Goal: Book appointment/travel/reservation

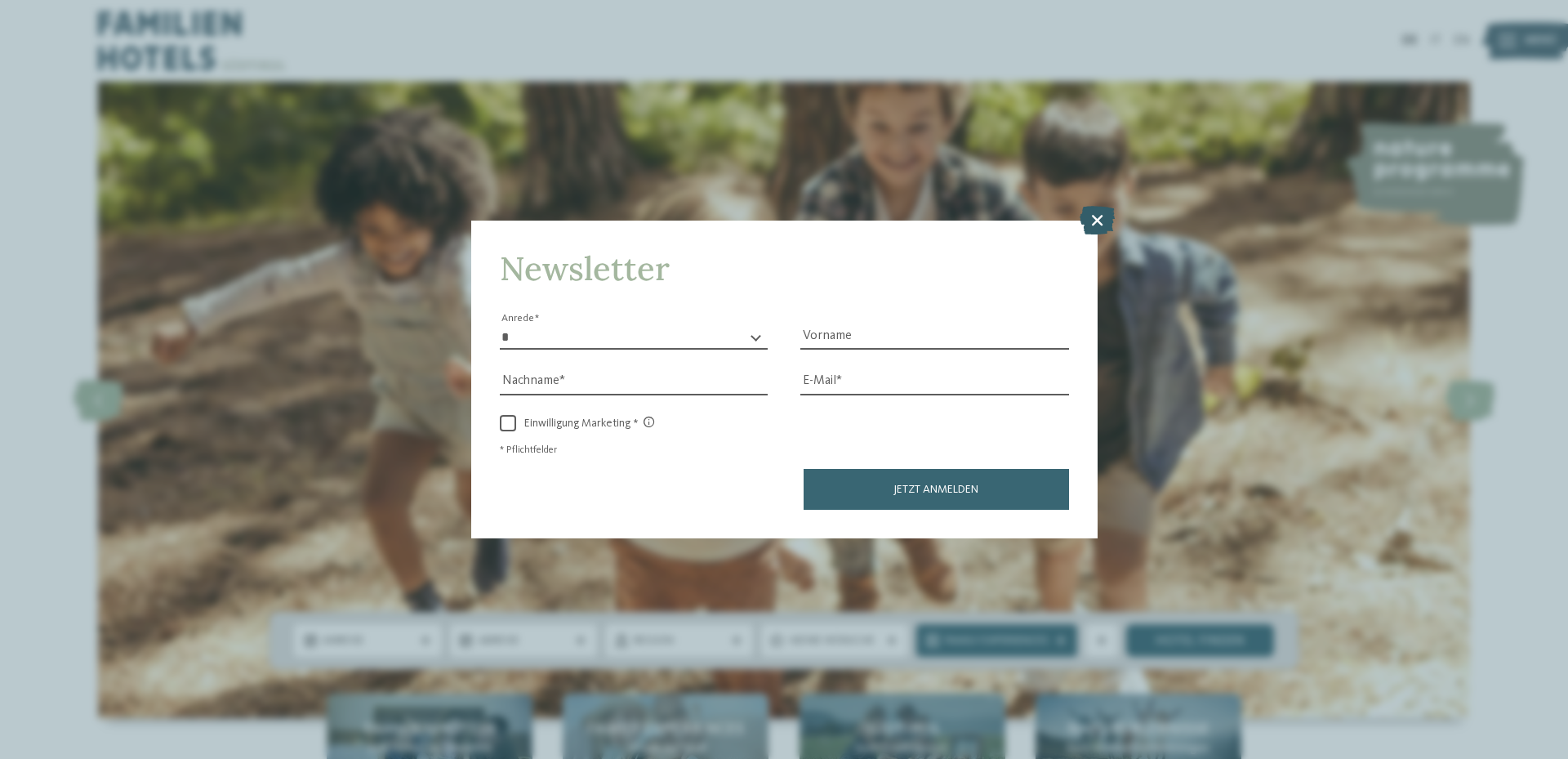
click at [1087, 220] on icon at bounding box center [1097, 220] width 35 height 29
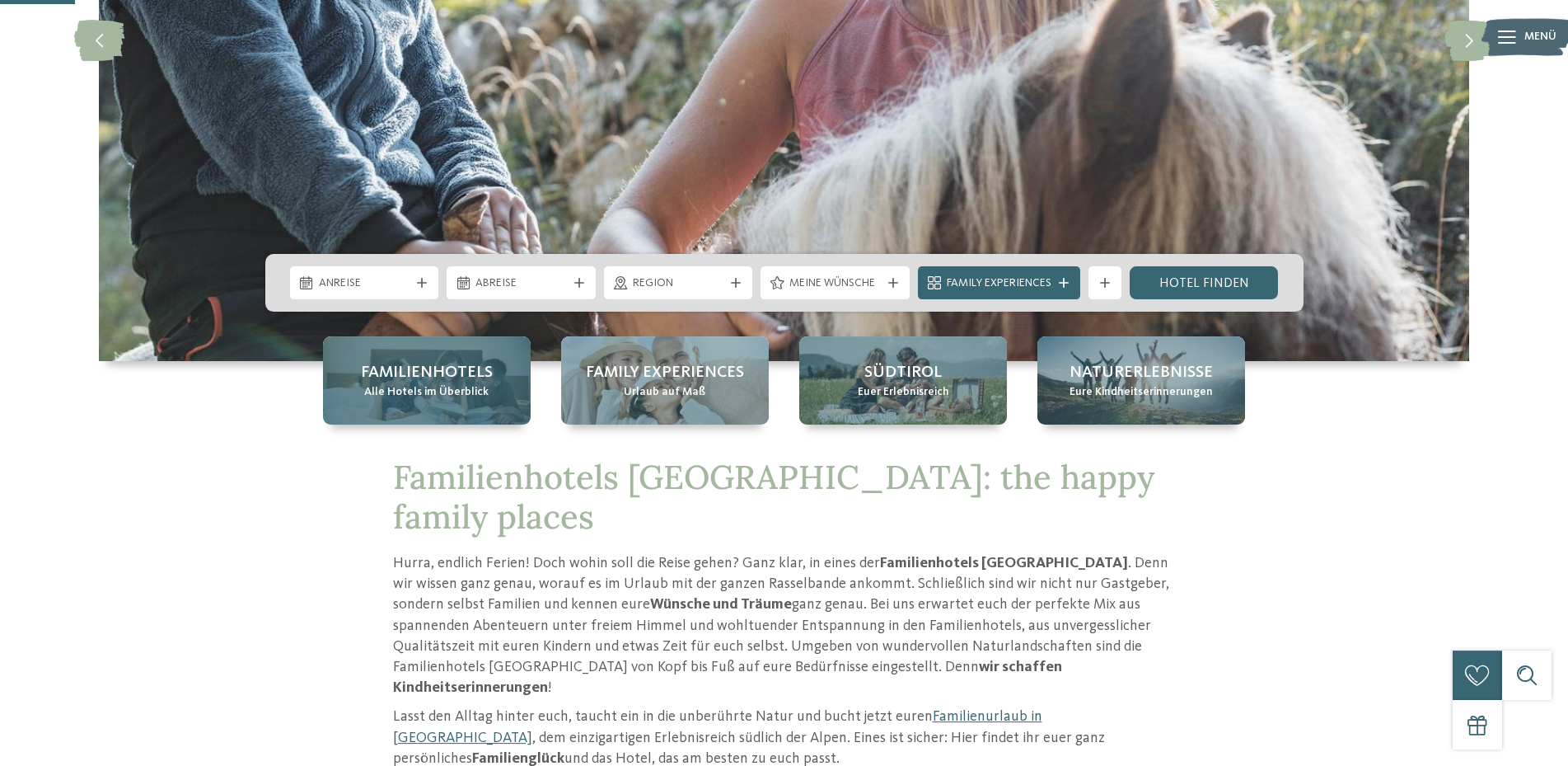
scroll to position [420, 0]
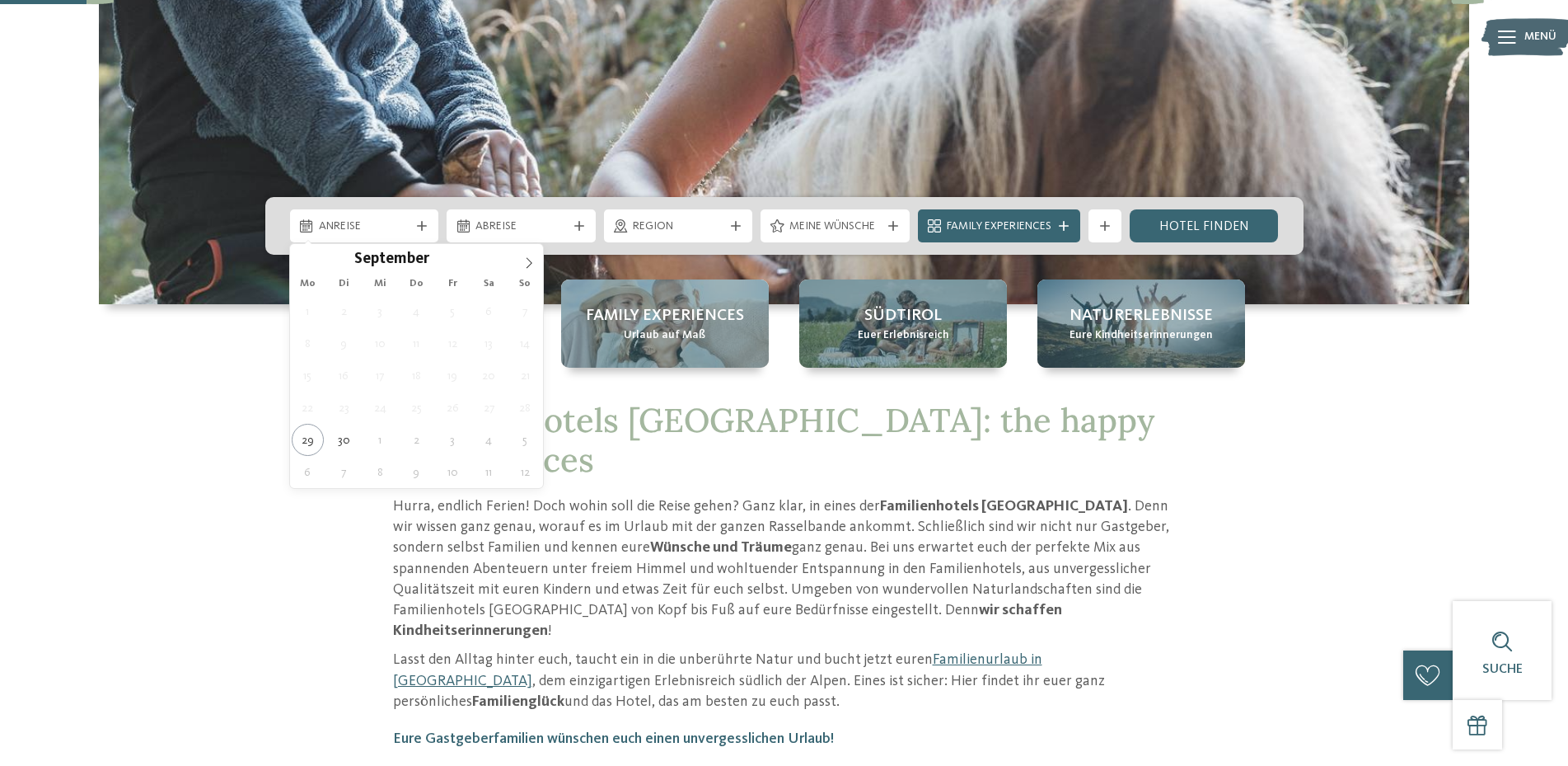
click at [423, 229] on icon at bounding box center [421, 225] width 10 height 10
click at [533, 262] on icon at bounding box center [528, 262] width 12 height 12
type input "****"
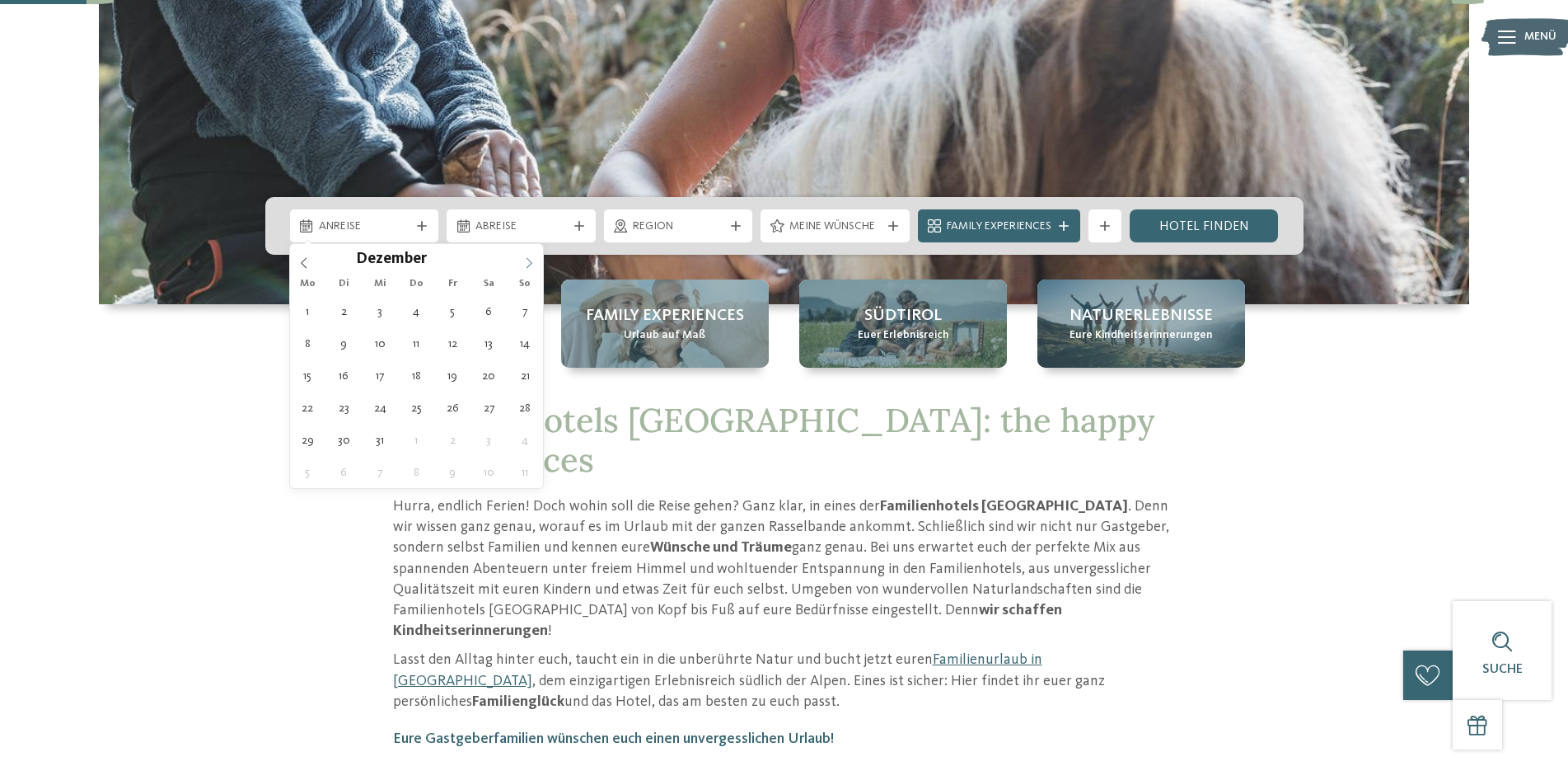
click at [533, 262] on icon at bounding box center [528, 262] width 12 height 12
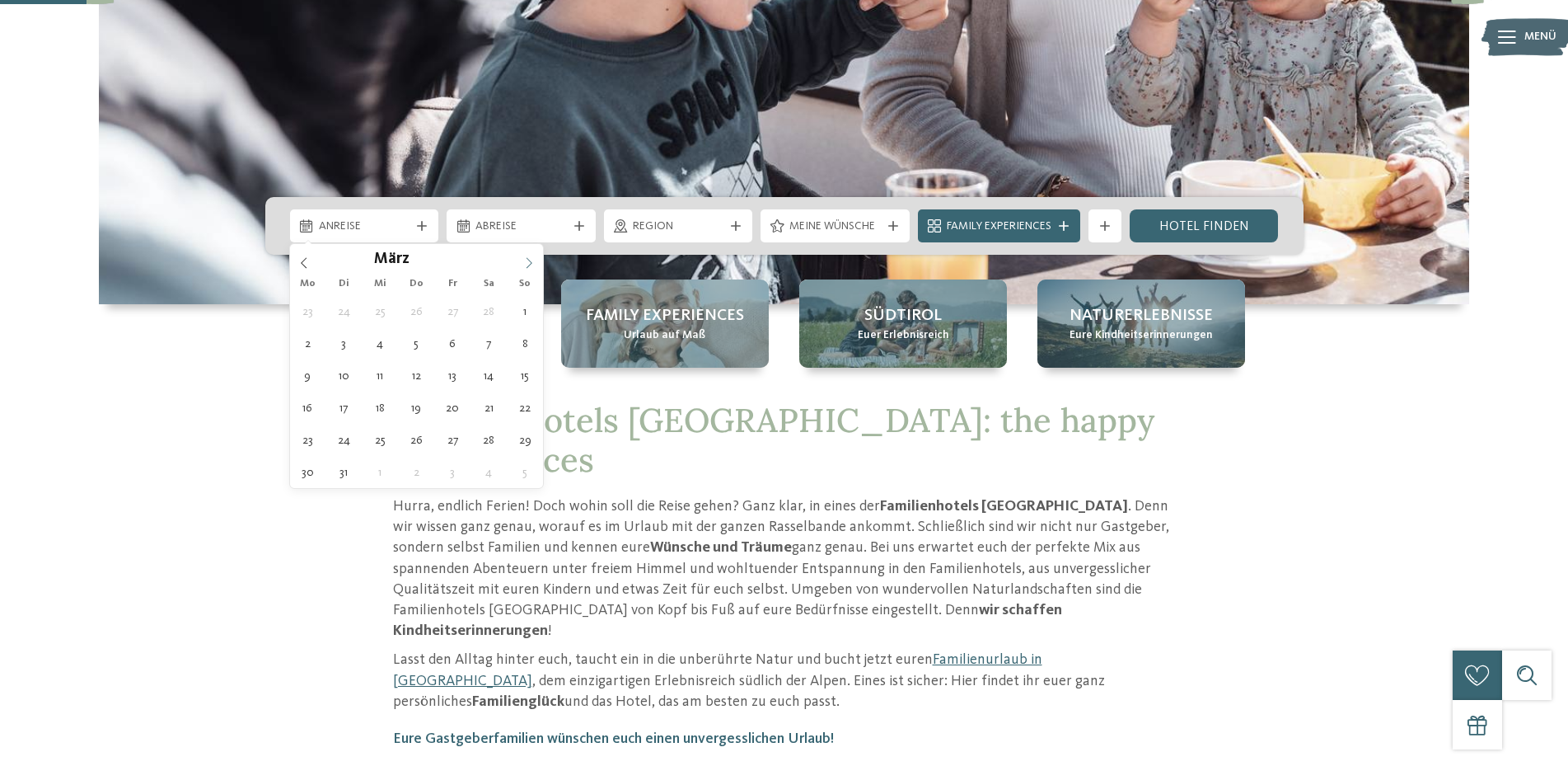
click at [533, 262] on icon at bounding box center [528, 262] width 12 height 12
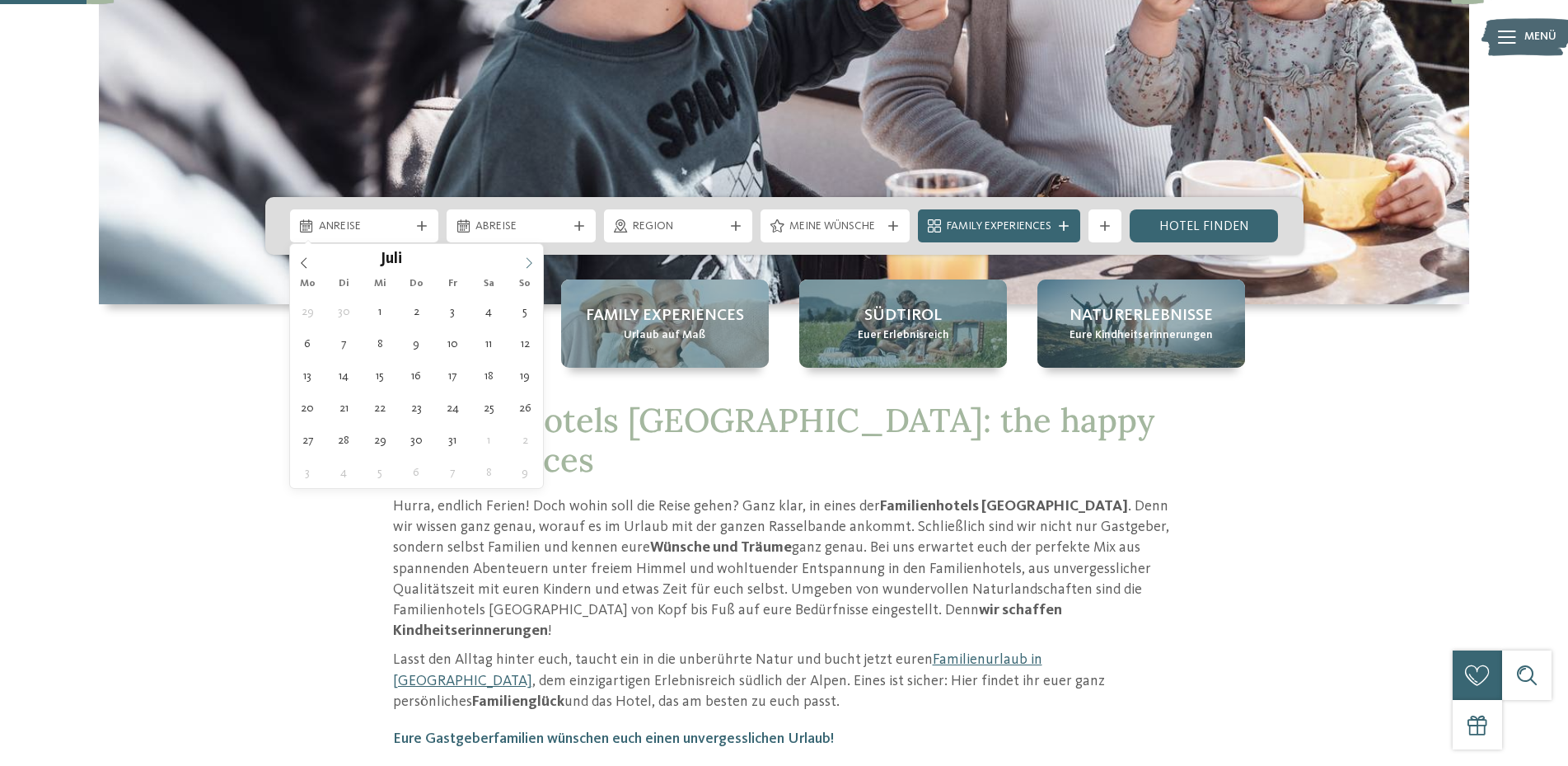
click at [533, 262] on icon at bounding box center [528, 262] width 12 height 12
click at [303, 263] on icon at bounding box center [304, 262] width 12 height 12
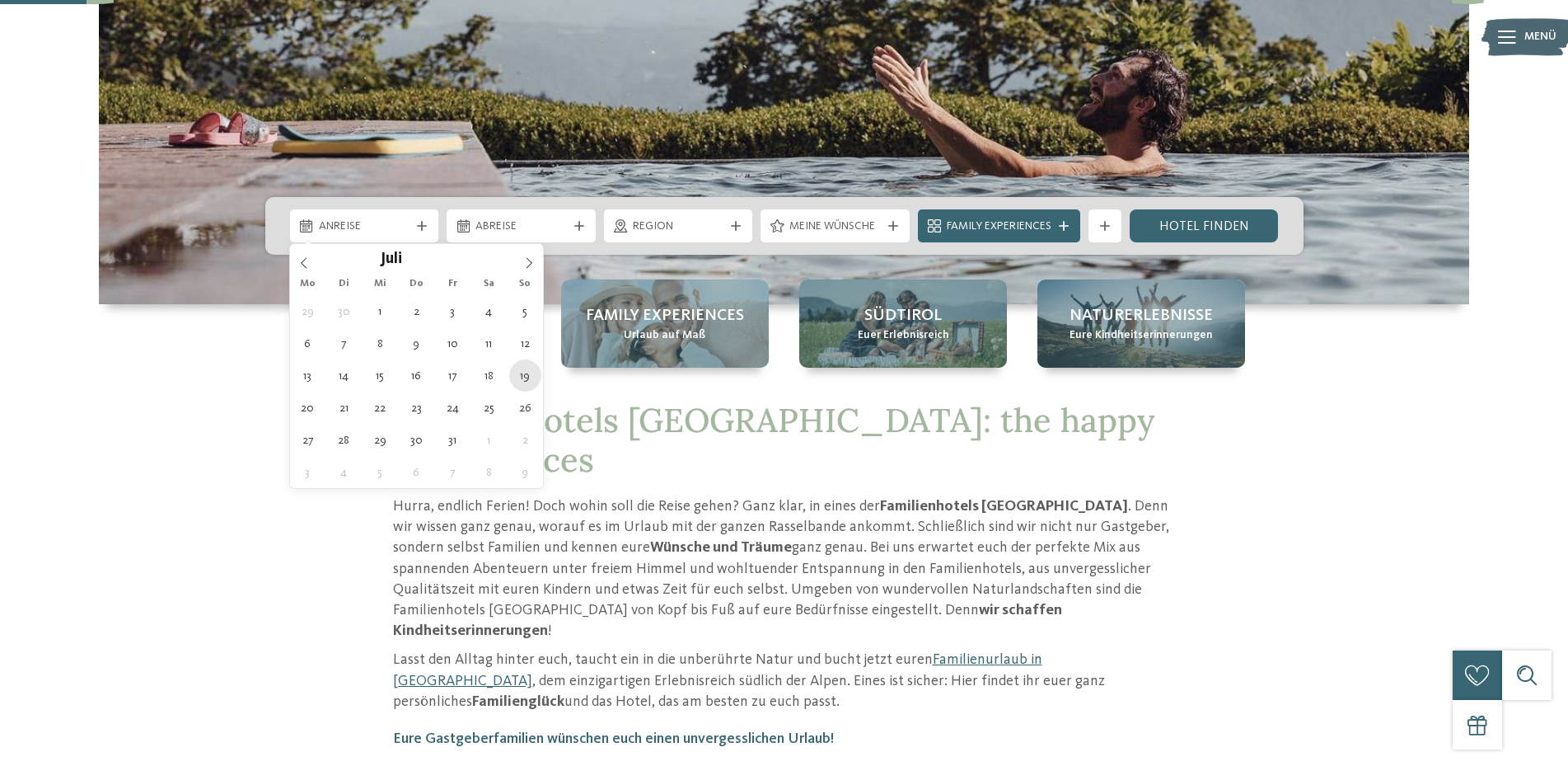
type div "19.07.2026"
type input "****"
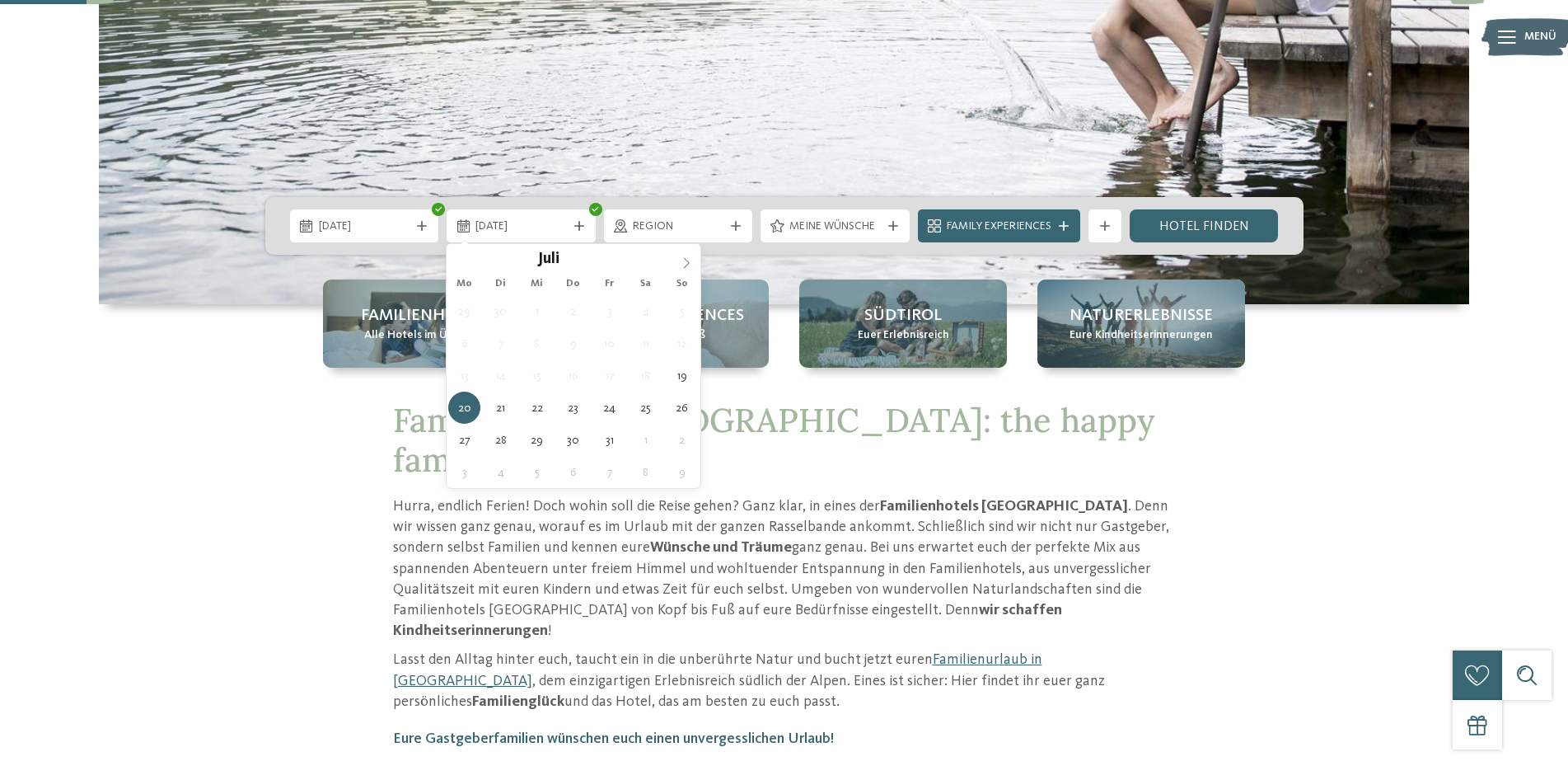
click at [683, 260] on icon at bounding box center [686, 262] width 12 height 12
type div "01.08.2026"
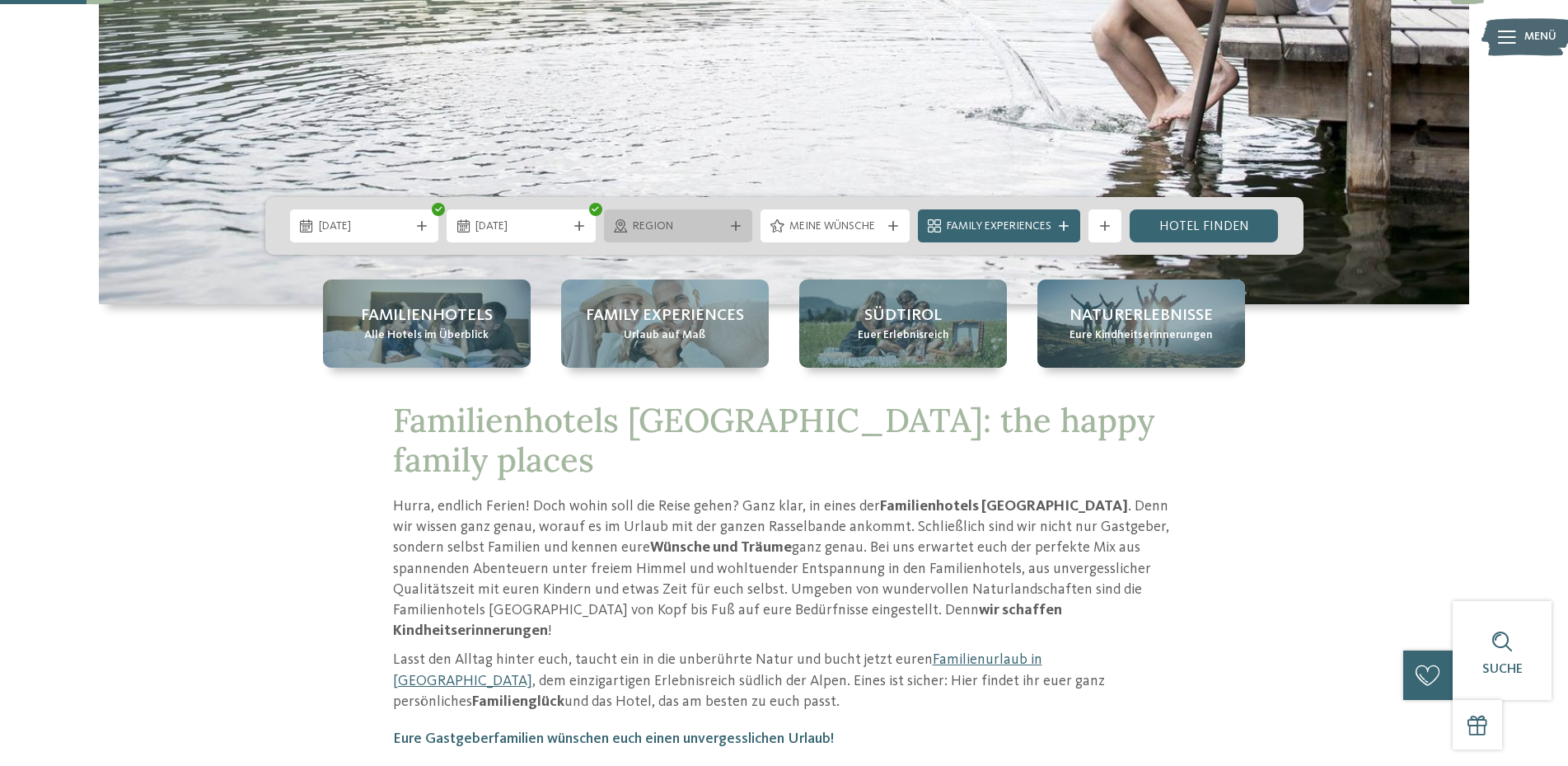
click at [737, 227] on icon at bounding box center [736, 225] width 10 height 10
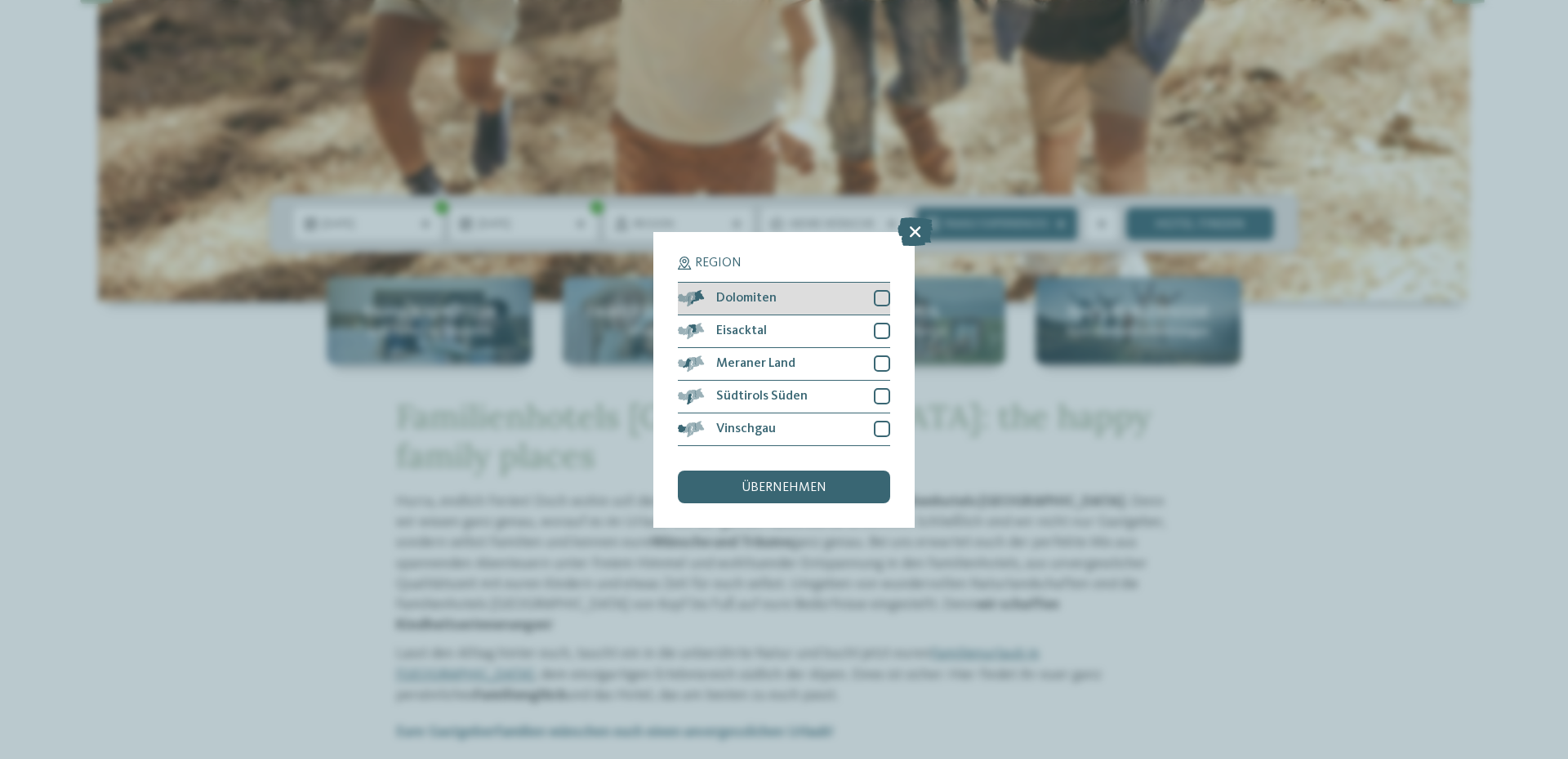
click at [886, 293] on div at bounding box center [882, 298] width 17 height 17
click at [881, 329] on div at bounding box center [882, 330] width 17 height 17
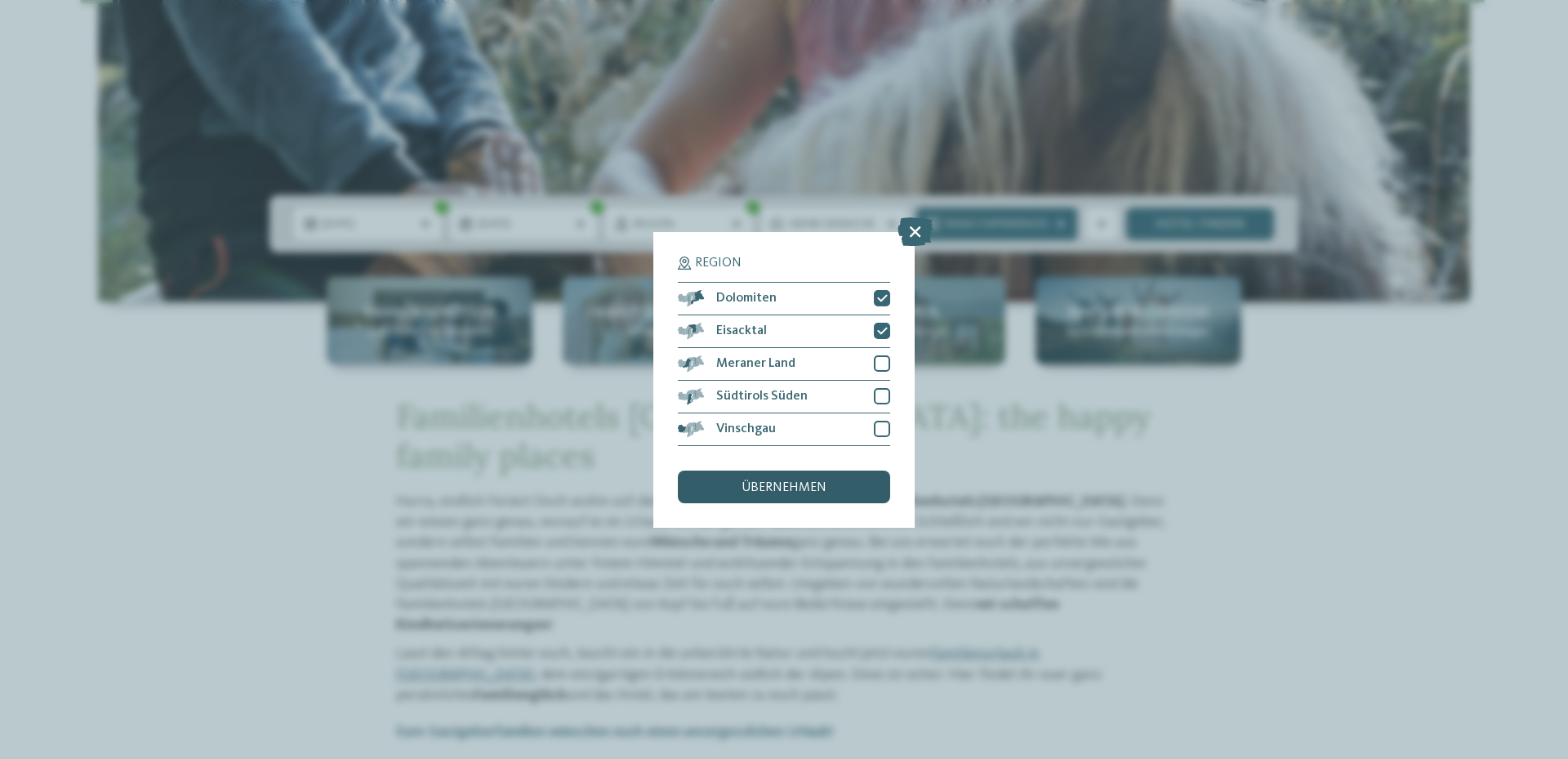
click at [803, 483] on span "übernehmen" at bounding box center [784, 488] width 85 height 13
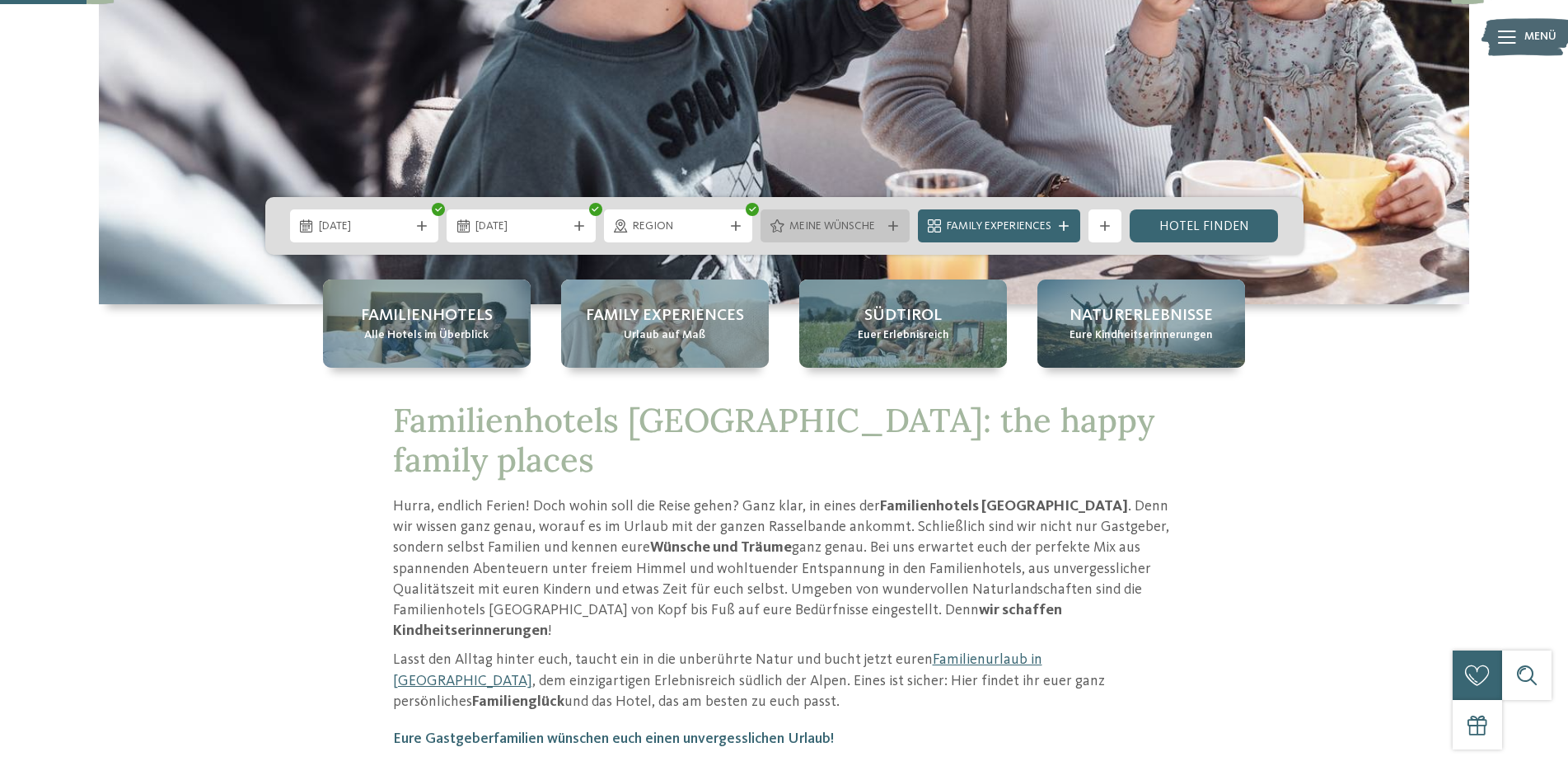
click at [895, 225] on icon at bounding box center [893, 225] width 10 height 10
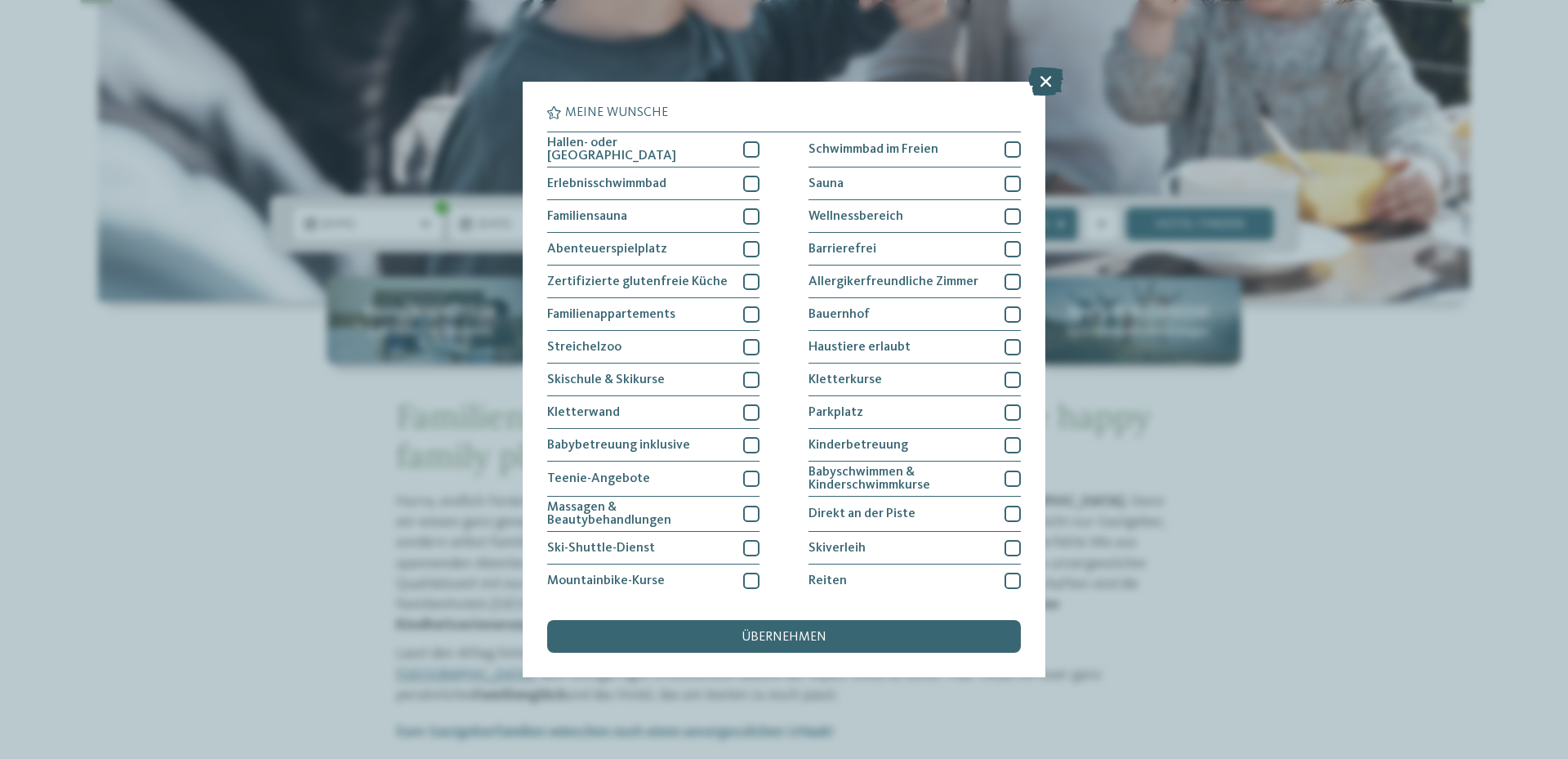
click at [1052, 76] on icon at bounding box center [1045, 81] width 35 height 29
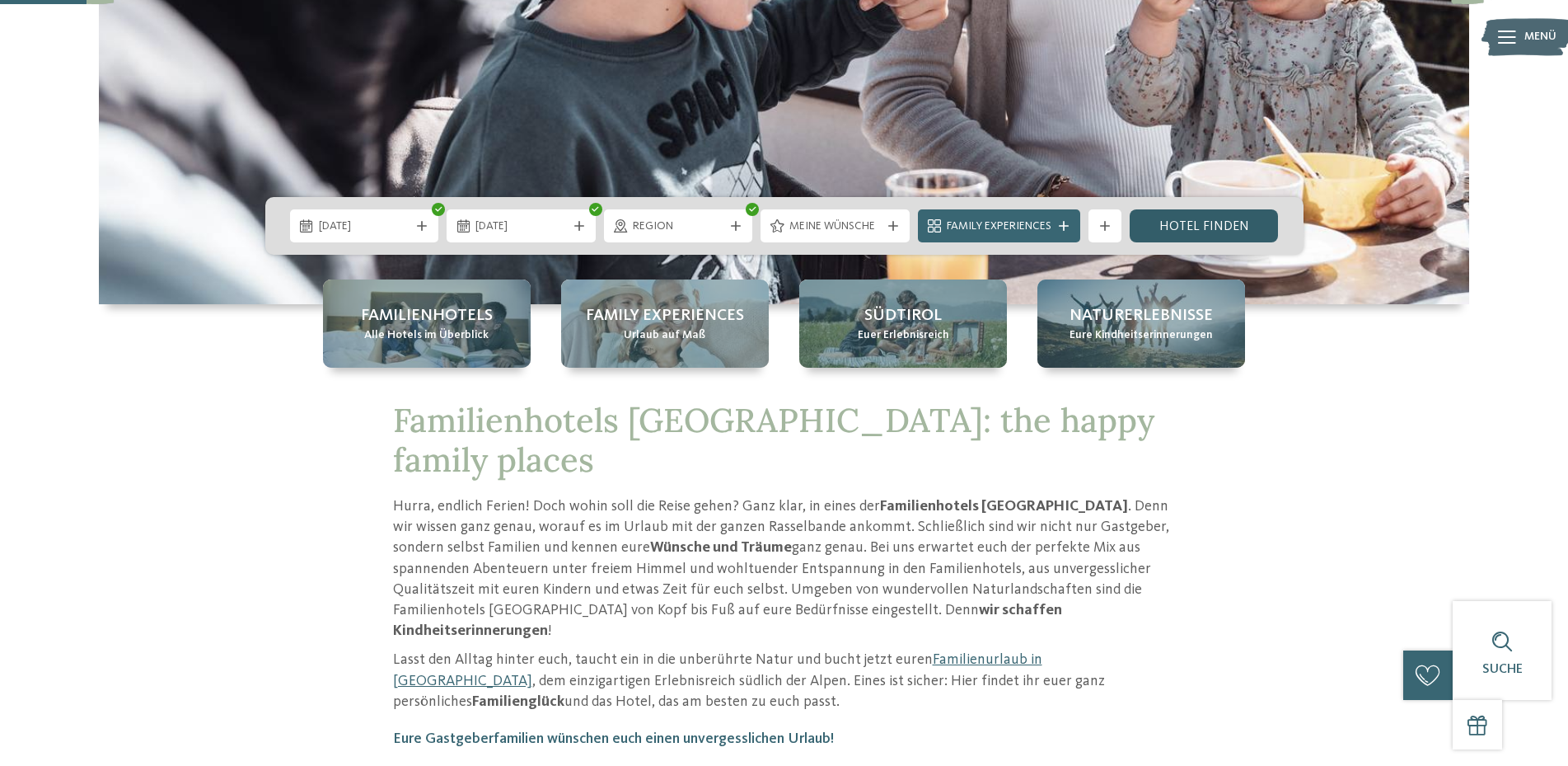
click at [1181, 223] on link "Hotel finden" at bounding box center [1204, 225] width 149 height 33
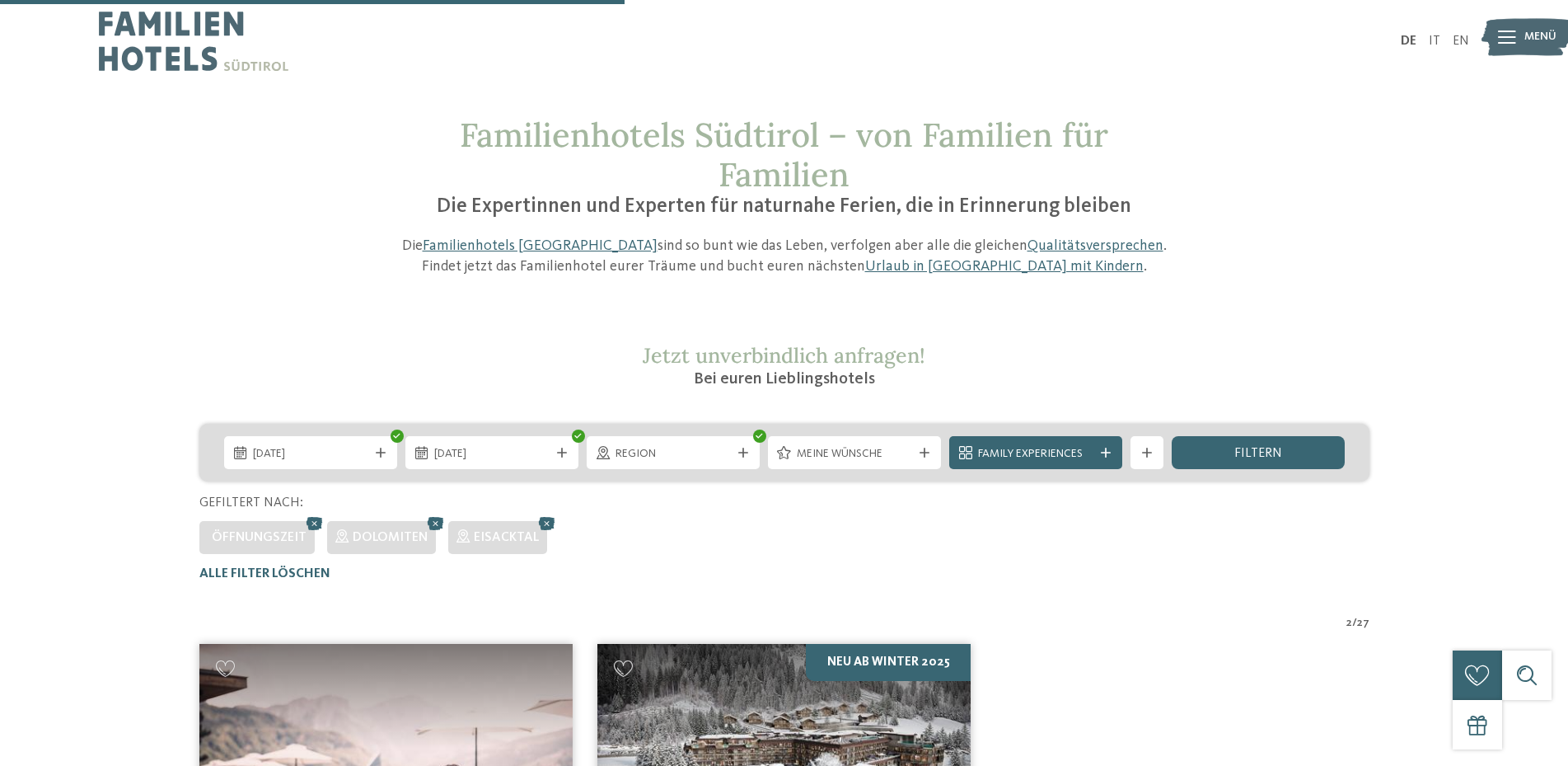
scroll to position [541, 0]
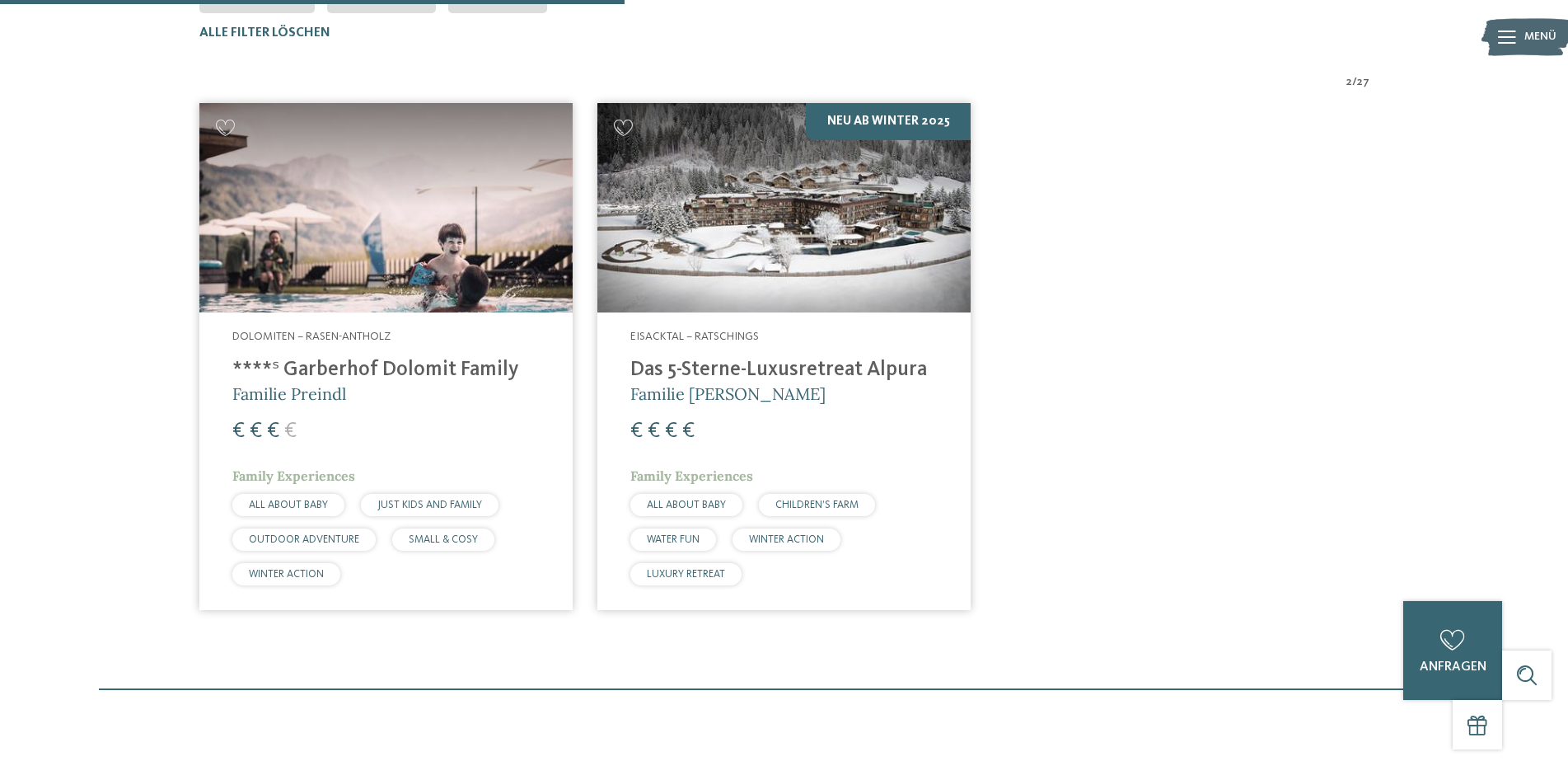
click at [376, 282] on img at bounding box center [386, 207] width 373 height 210
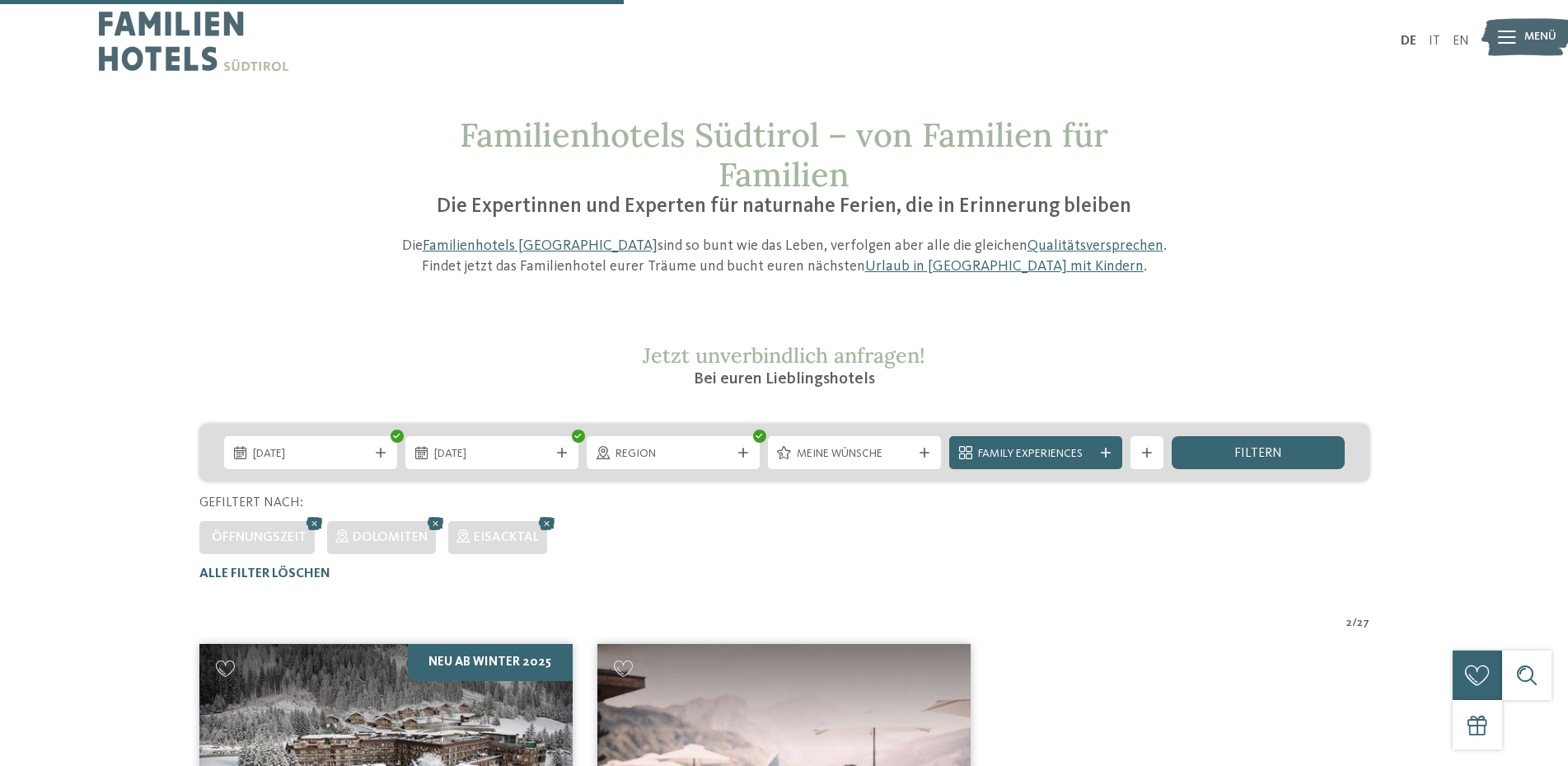
scroll to position [541, 0]
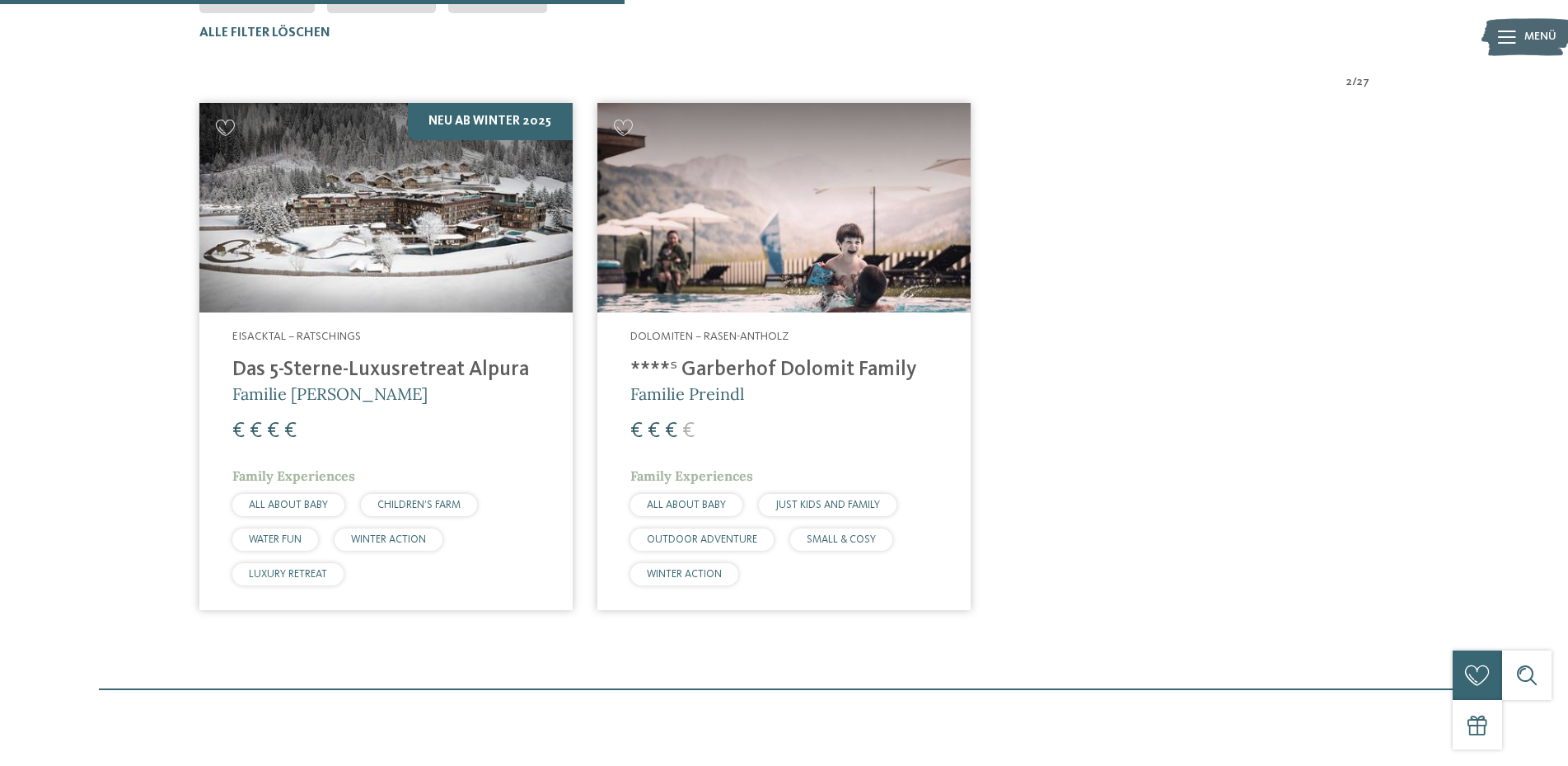
click at [430, 369] on h4 "Das 5-Sterne-Luxusretreat Alpura" at bounding box center [386, 370] width 308 height 25
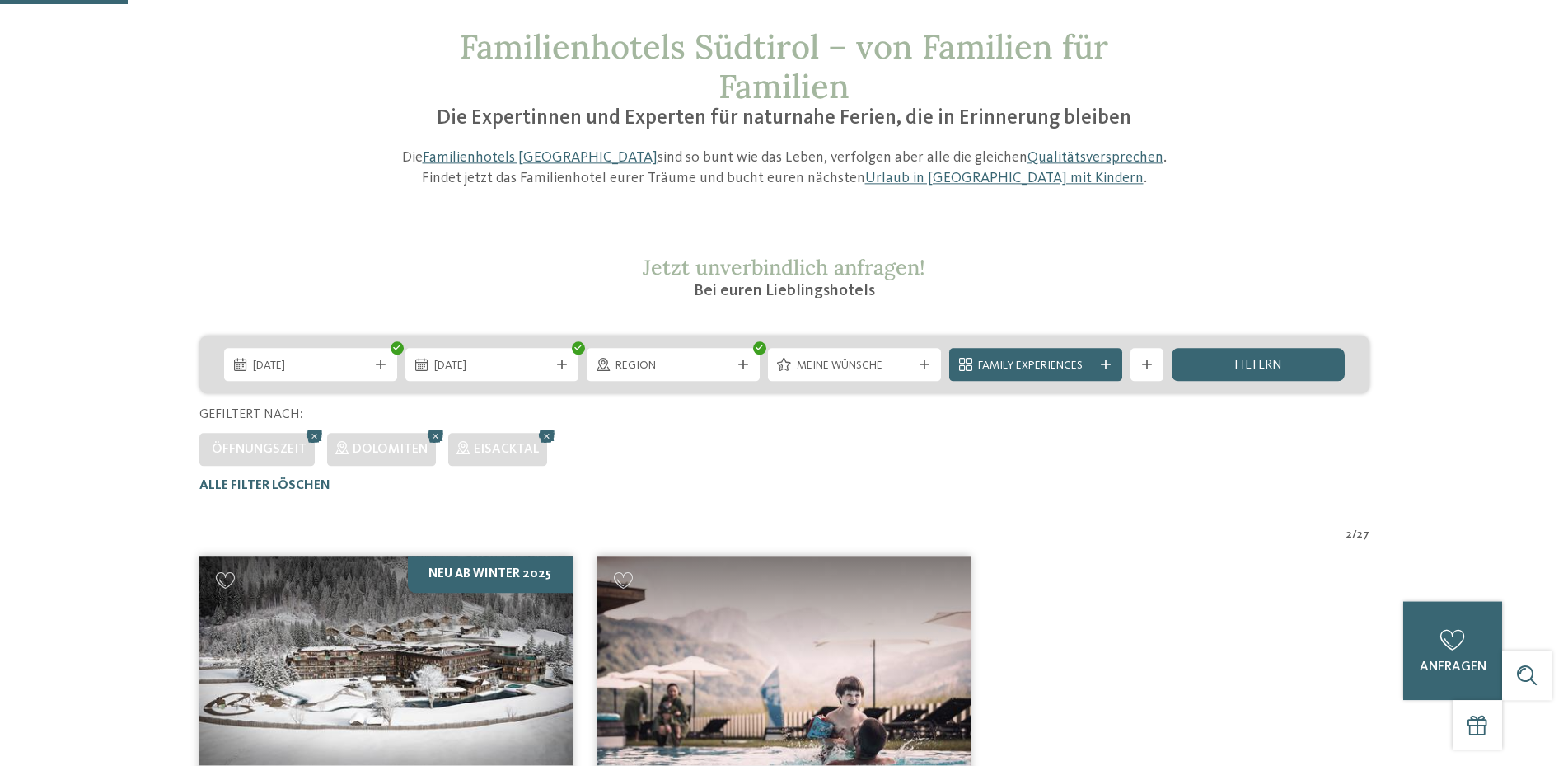
scroll to position [168, 0]
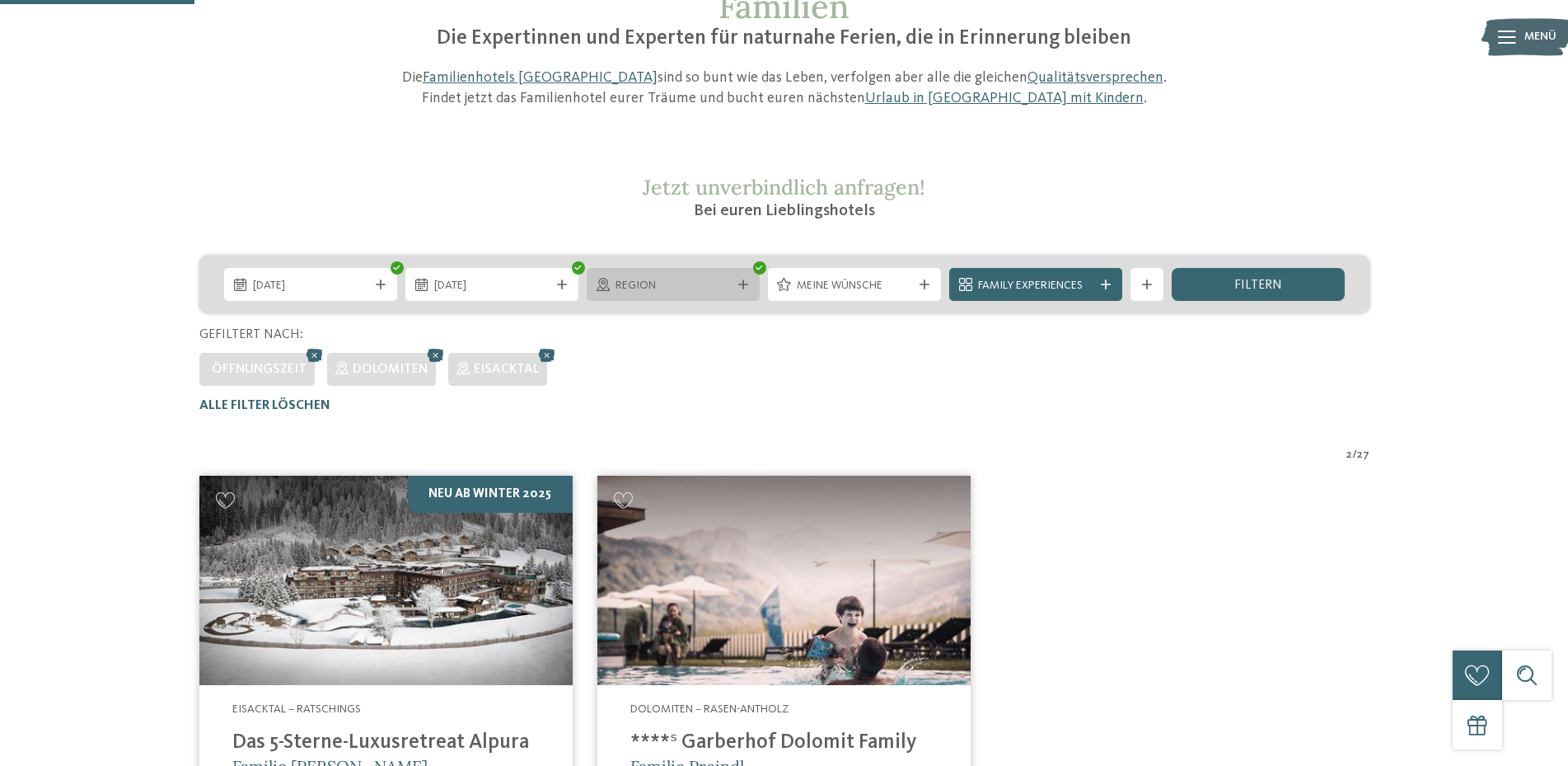
click at [741, 284] on icon at bounding box center [743, 284] width 10 height 10
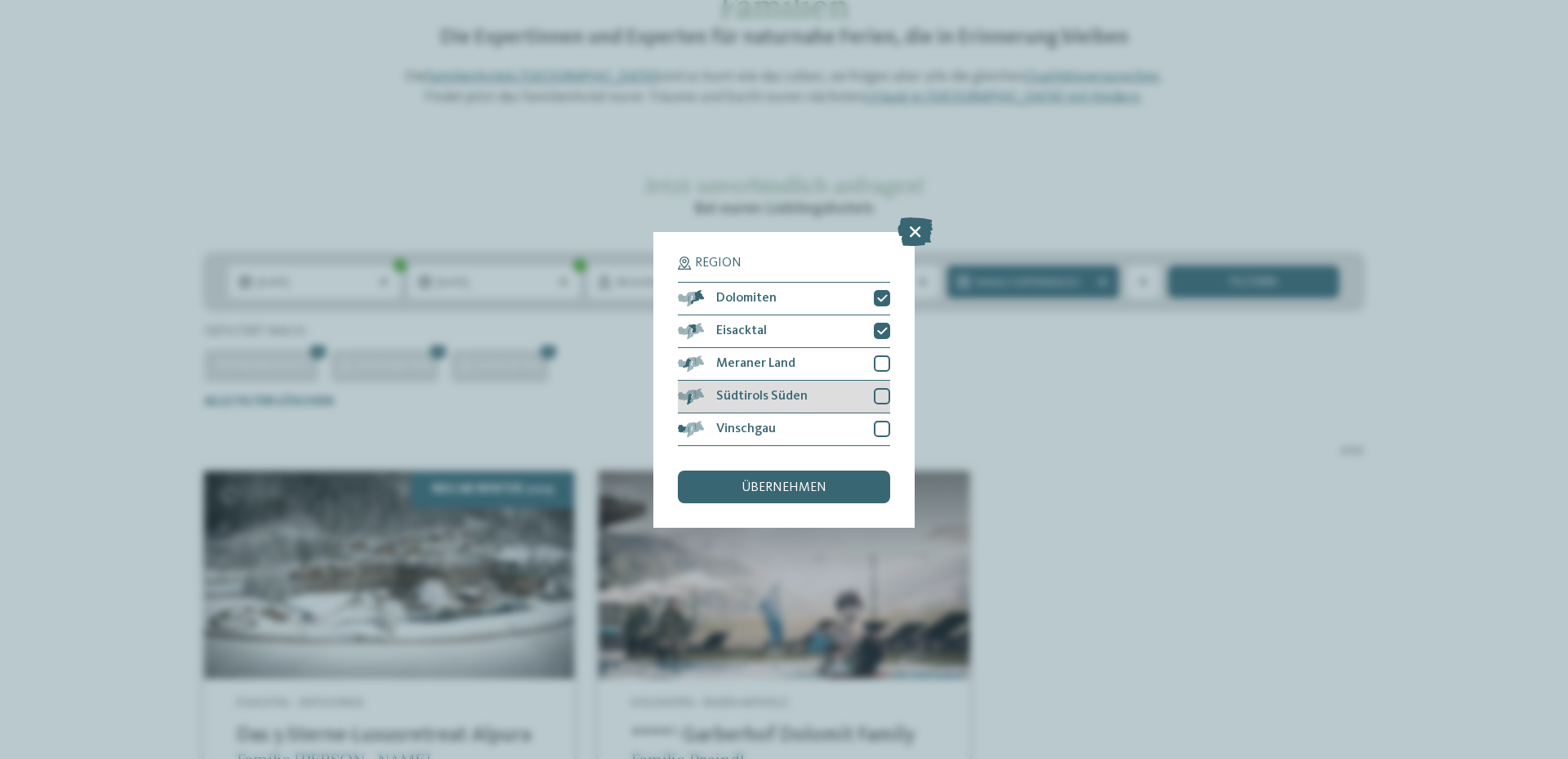
click at [876, 394] on div at bounding box center [882, 396] width 17 height 17
click at [751, 485] on span "übernehmen" at bounding box center [784, 488] width 85 height 13
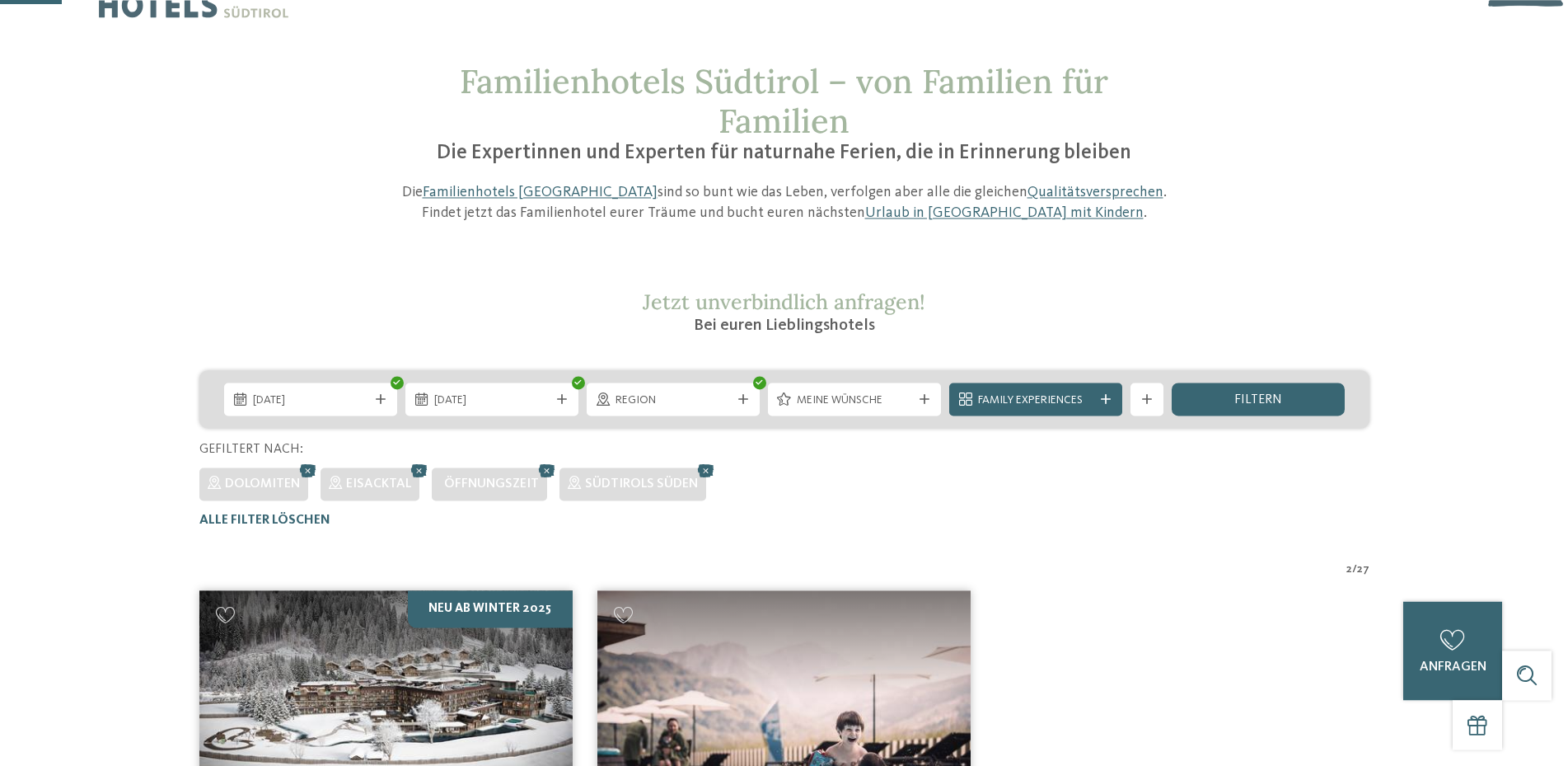
scroll to position [36, 0]
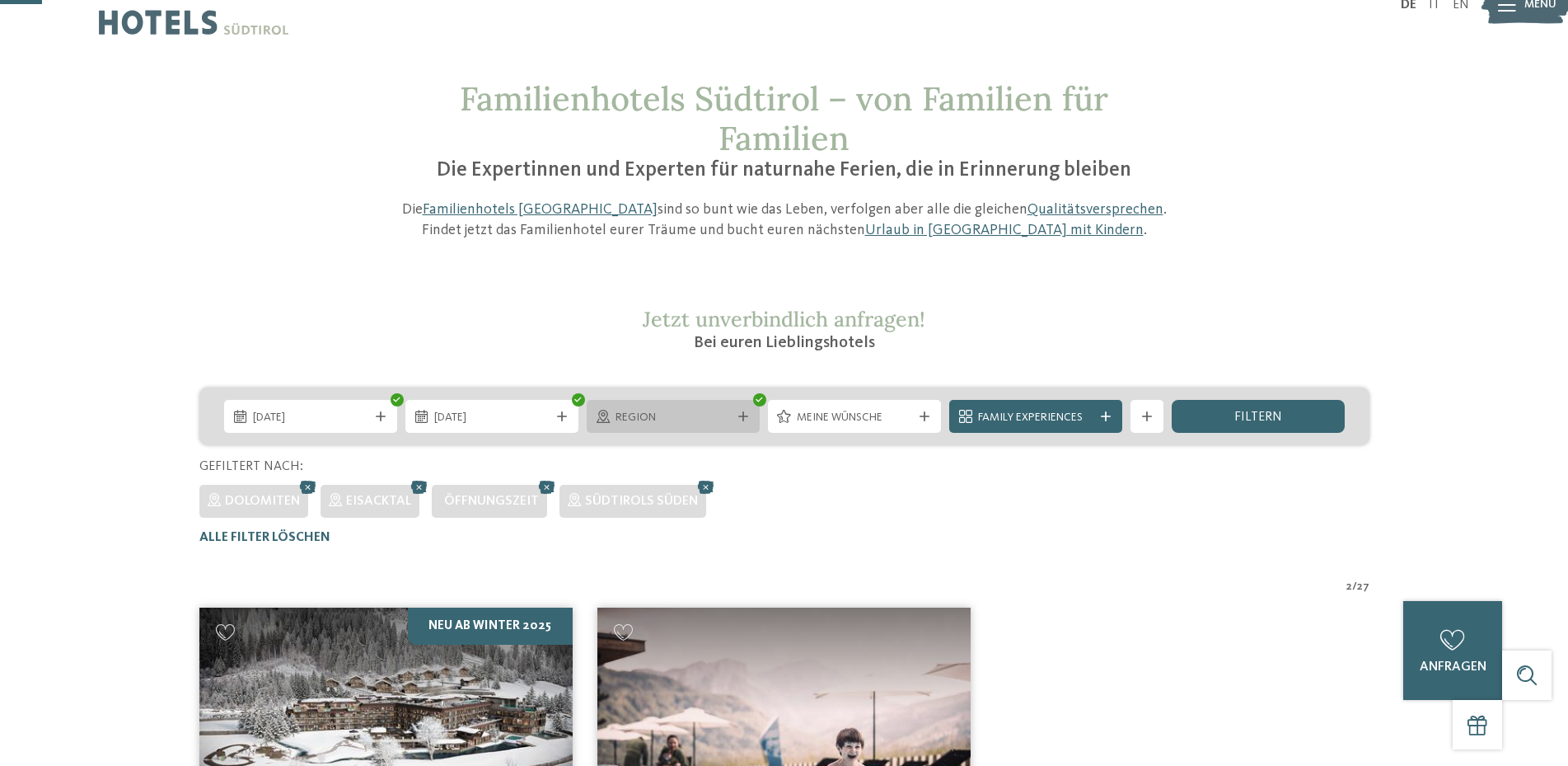
click at [739, 418] on icon at bounding box center [743, 416] width 10 height 10
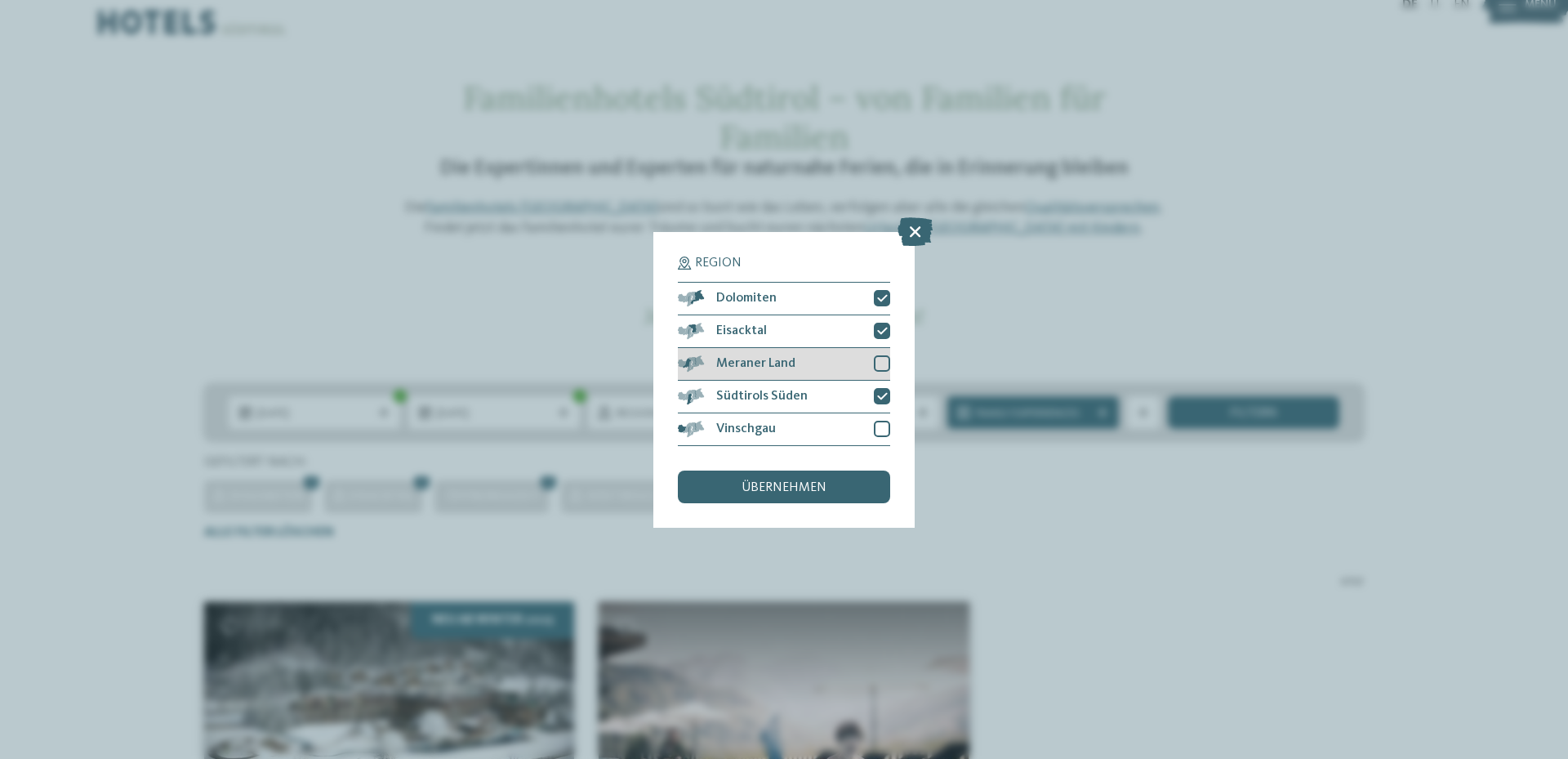
click at [880, 358] on div at bounding box center [882, 363] width 17 height 17
click at [821, 491] on span "übernehmen" at bounding box center [784, 488] width 85 height 13
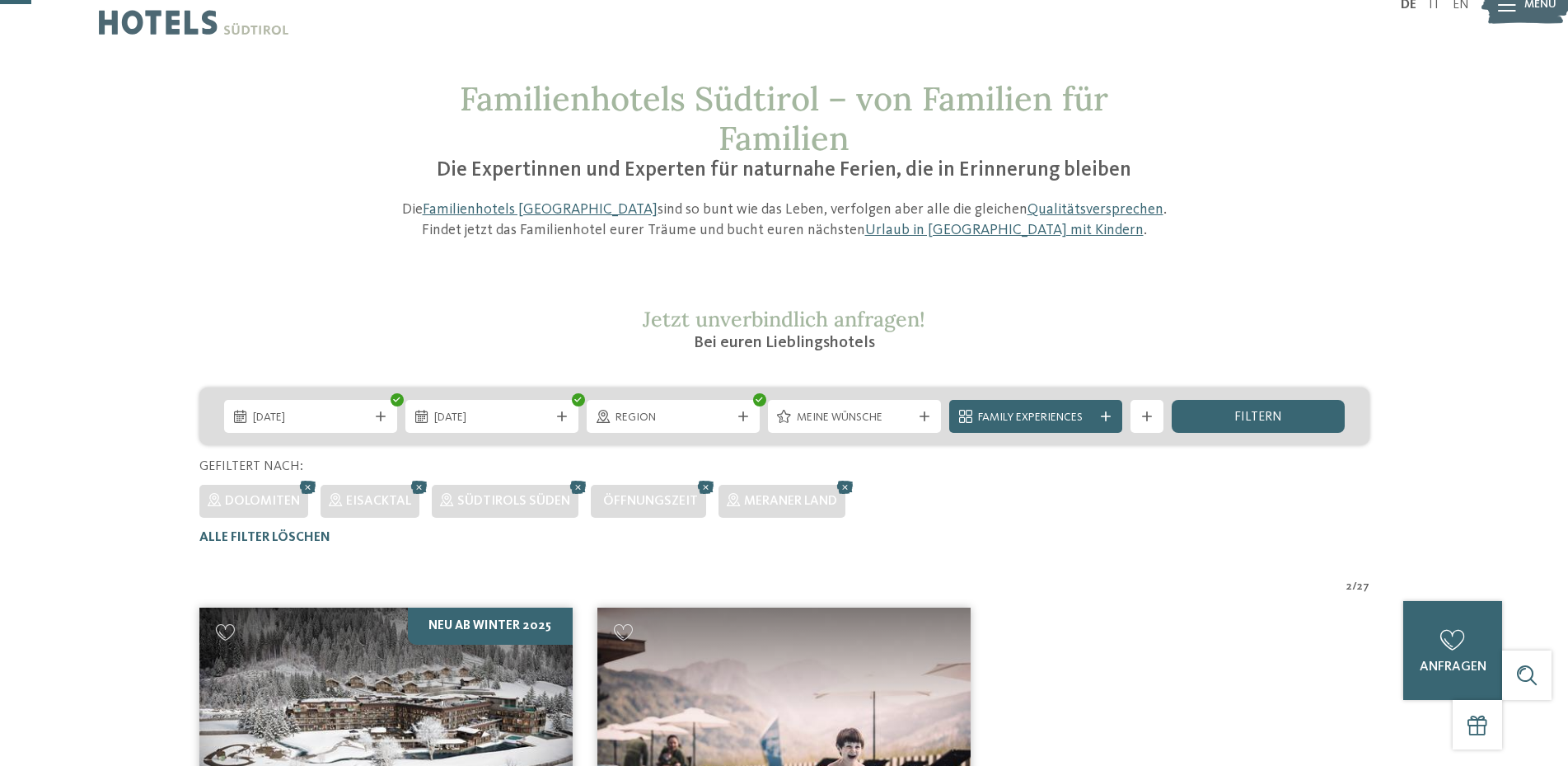
scroll to position [0, 0]
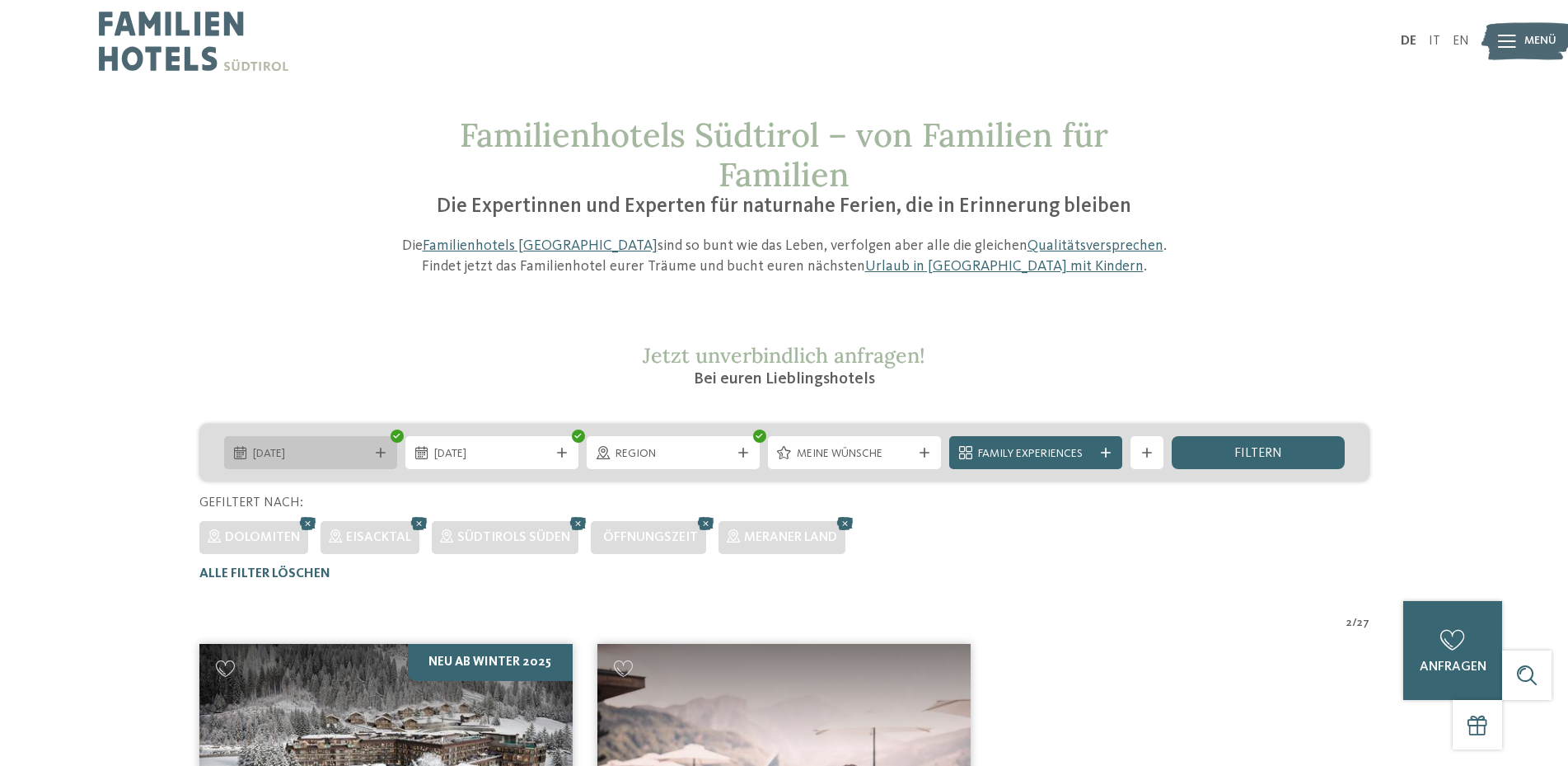
click at [378, 453] on icon at bounding box center [380, 452] width 10 height 10
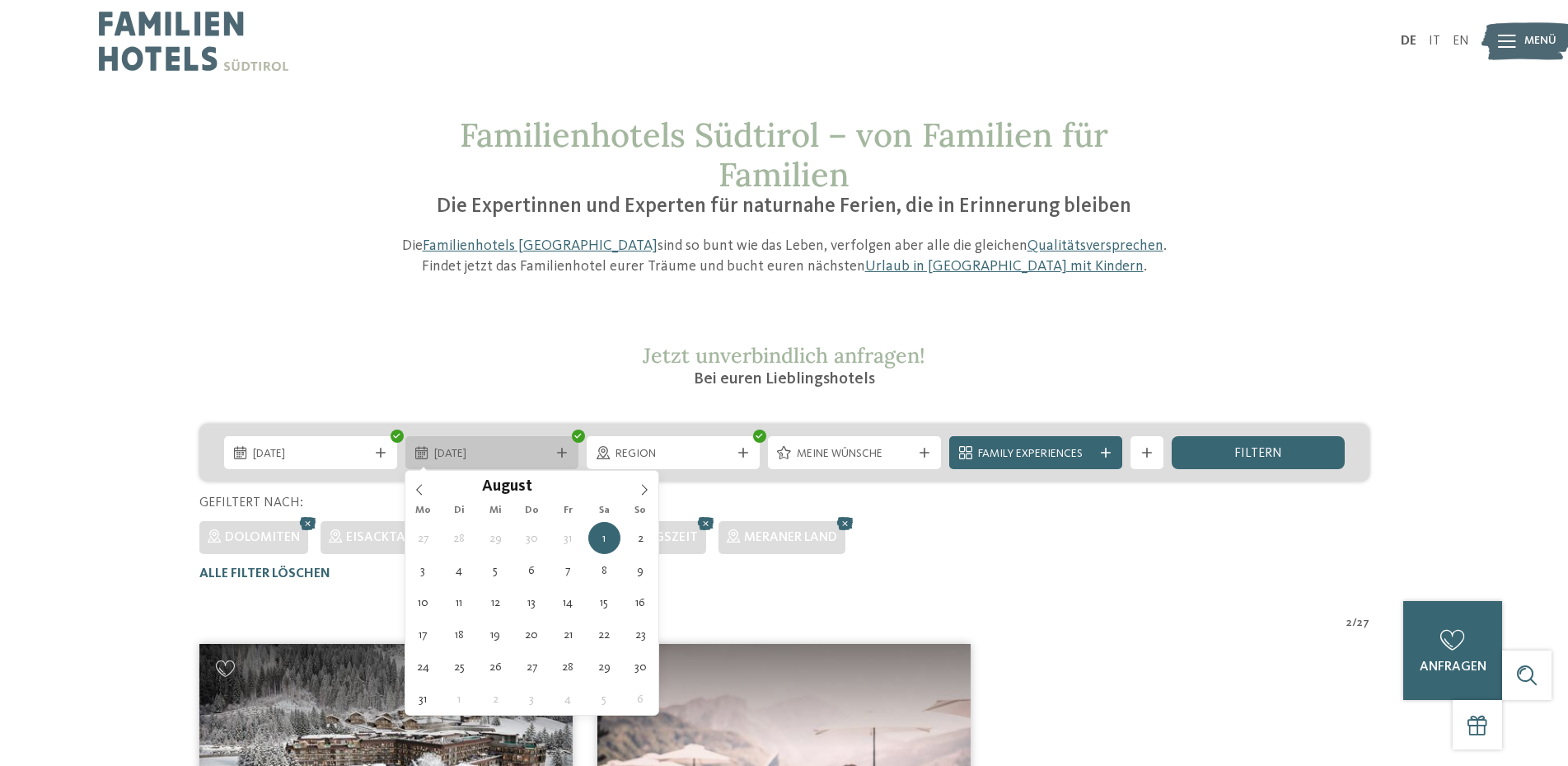
click at [552, 455] on div "01.08.2026" at bounding box center [491, 453] width 123 height 18
click at [422, 489] on icon at bounding box center [419, 489] width 12 height 12
type div "23.07.2026"
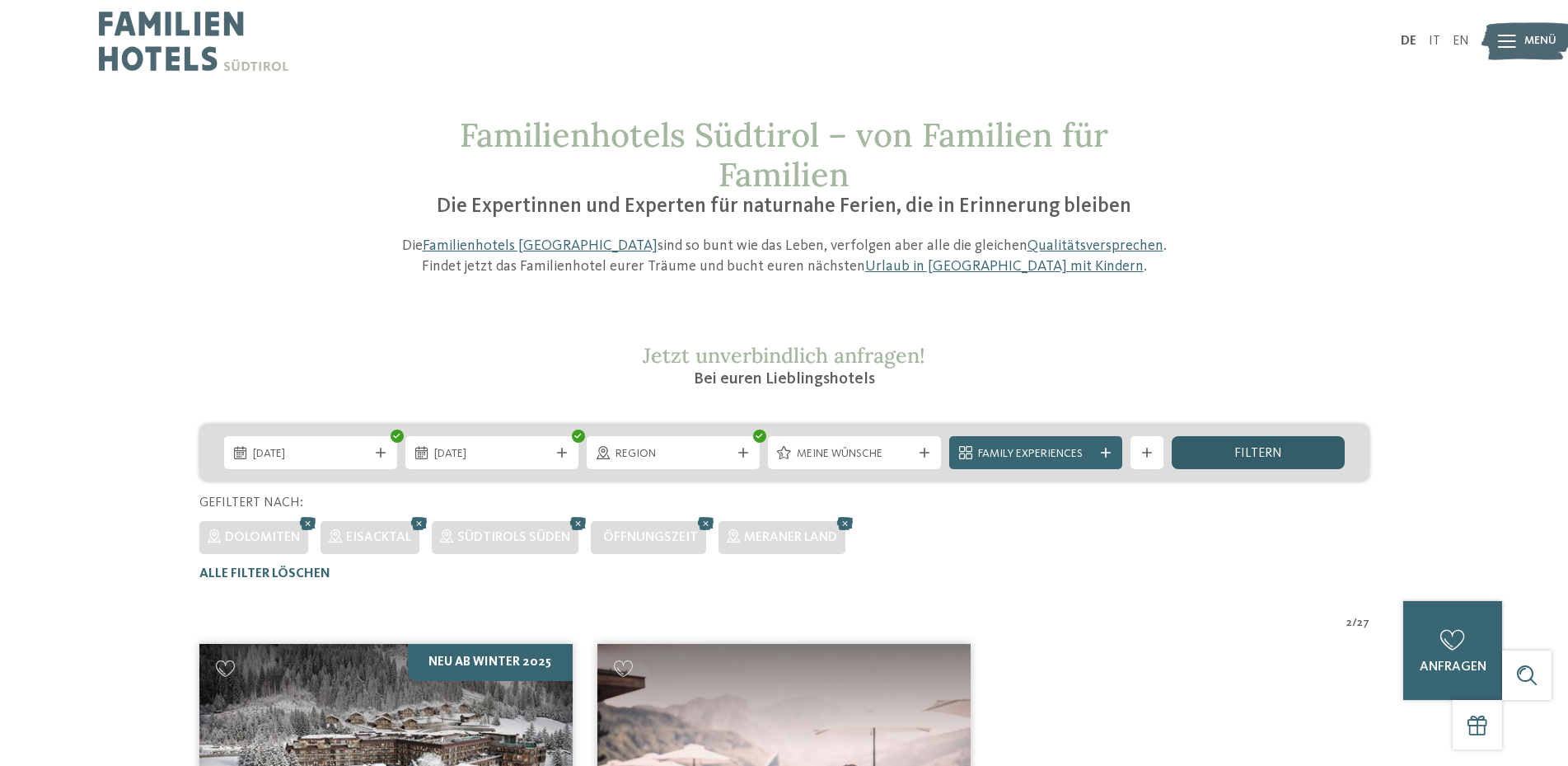
click at [1267, 458] on span "filtern" at bounding box center [1259, 453] width 48 height 13
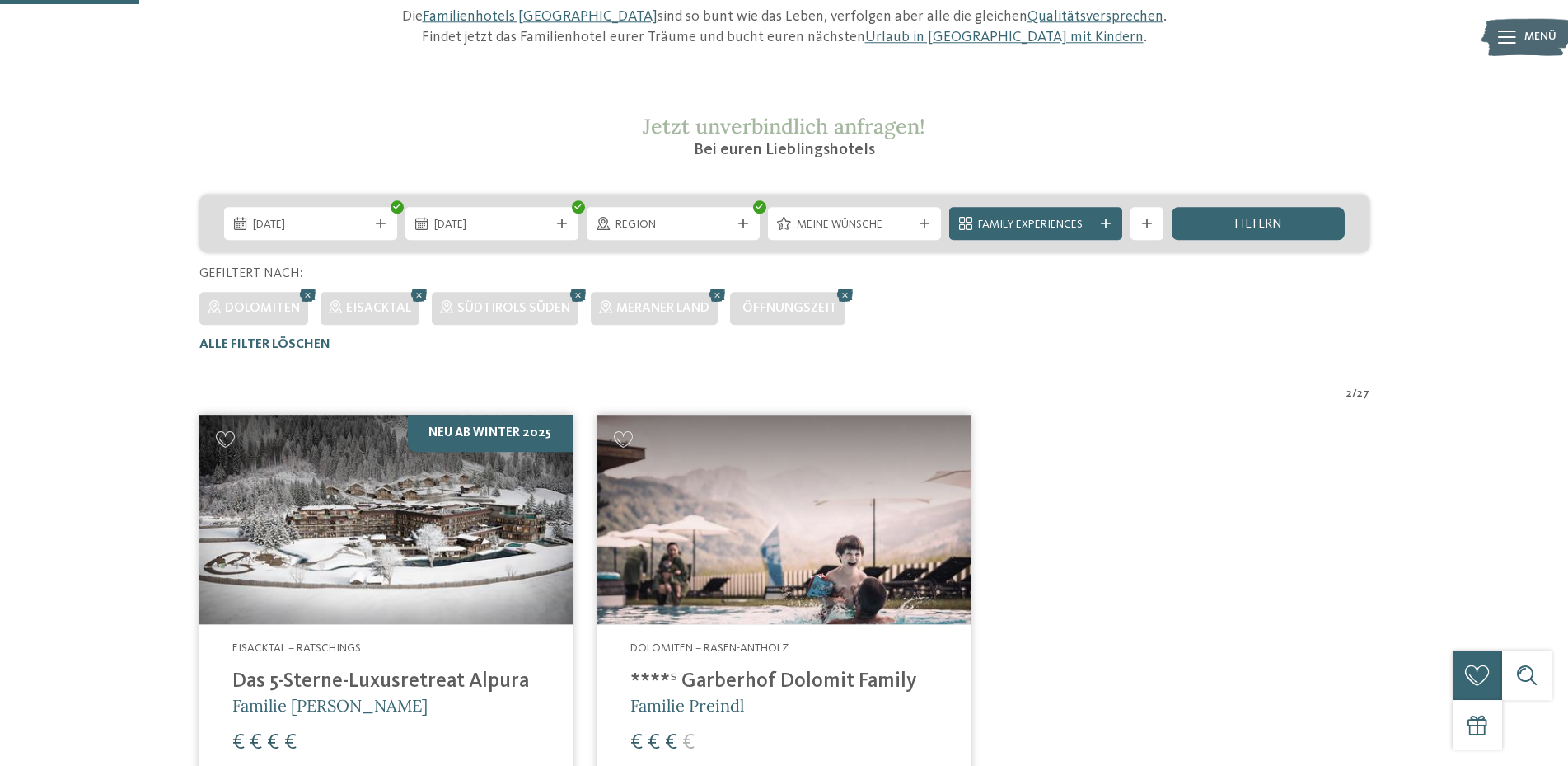
scroll to position [121, 0]
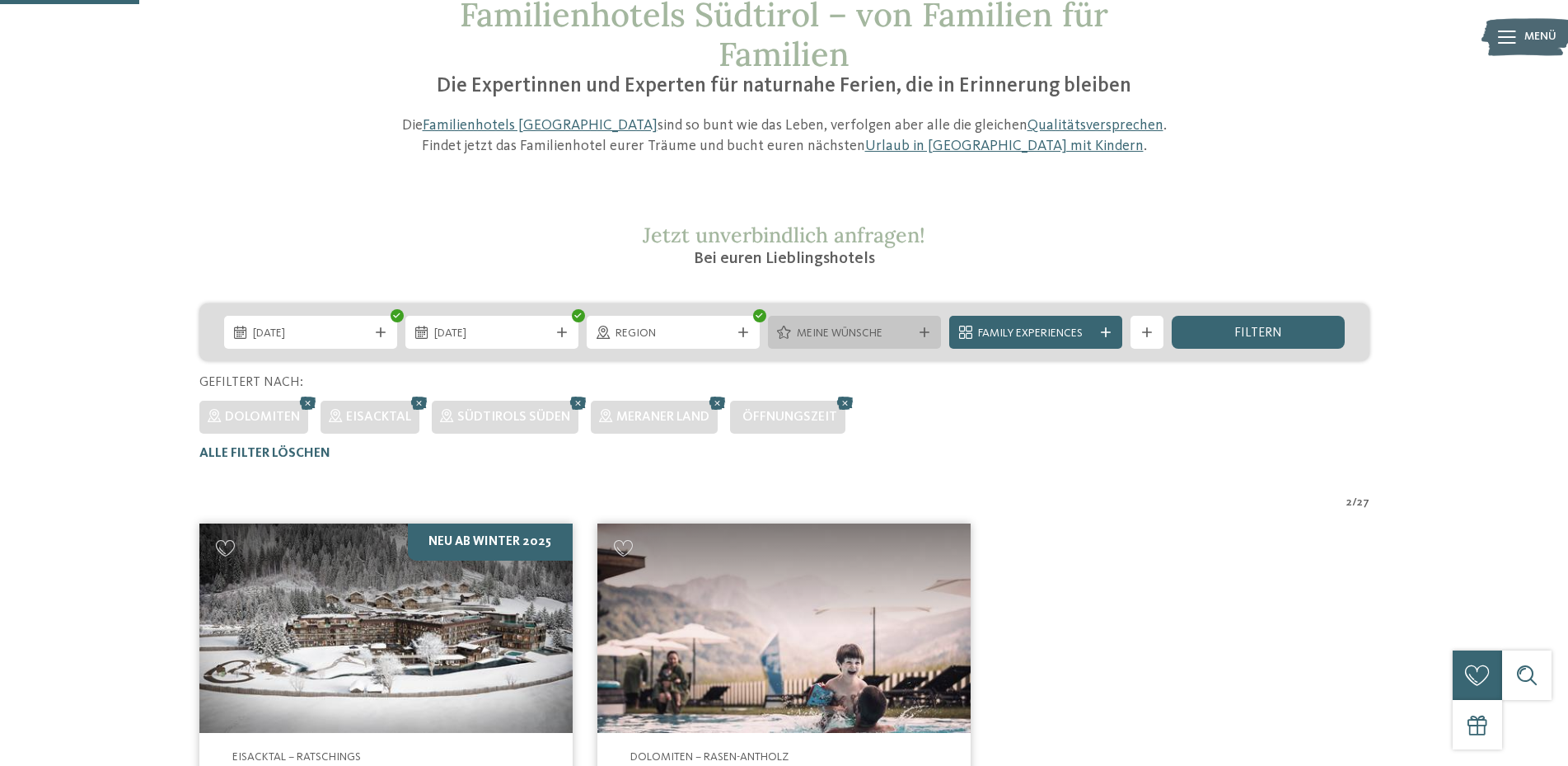
click at [928, 335] on icon at bounding box center [924, 332] width 10 height 10
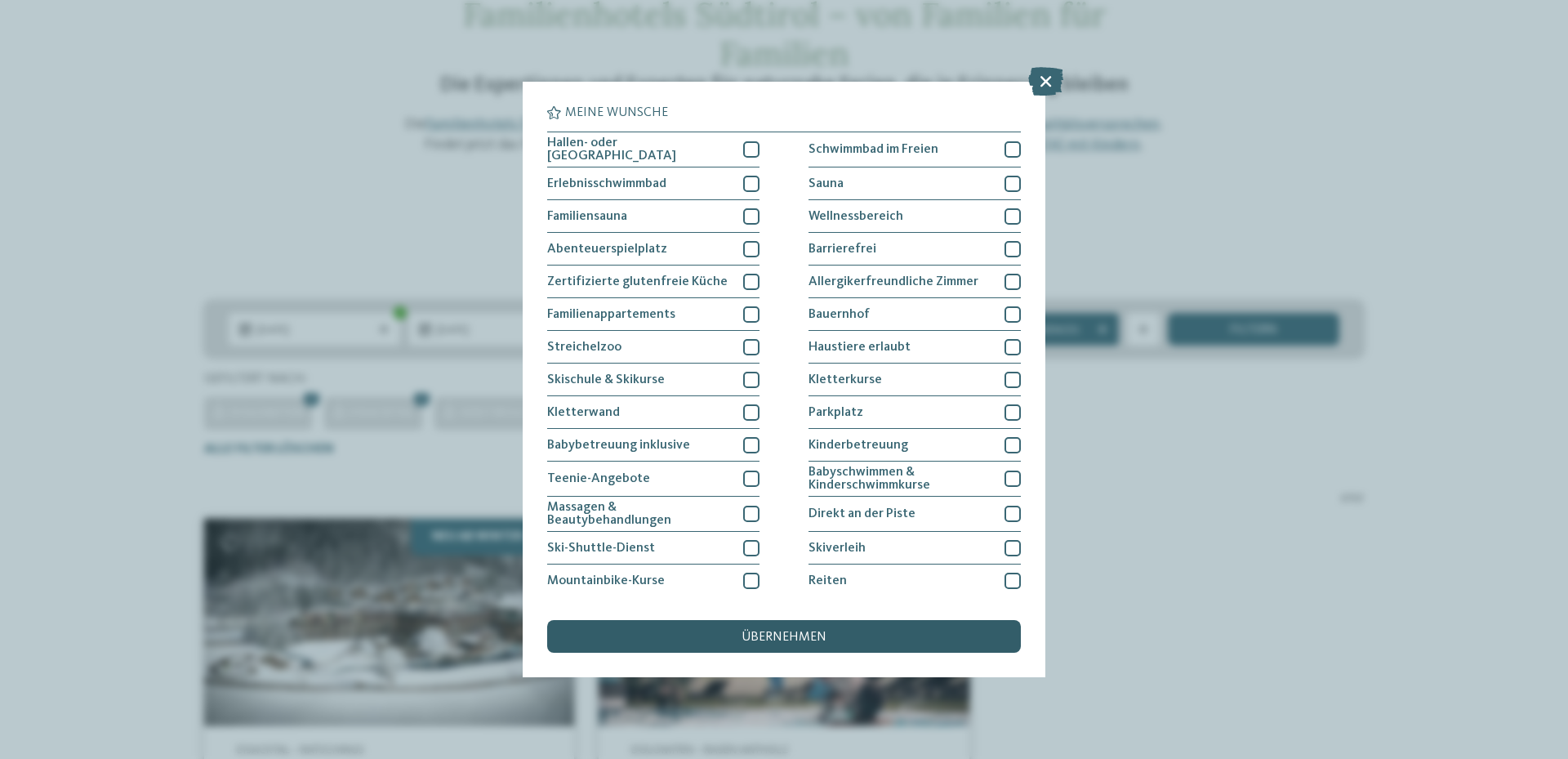
click at [937, 649] on div "übernehmen" at bounding box center [784, 636] width 473 height 33
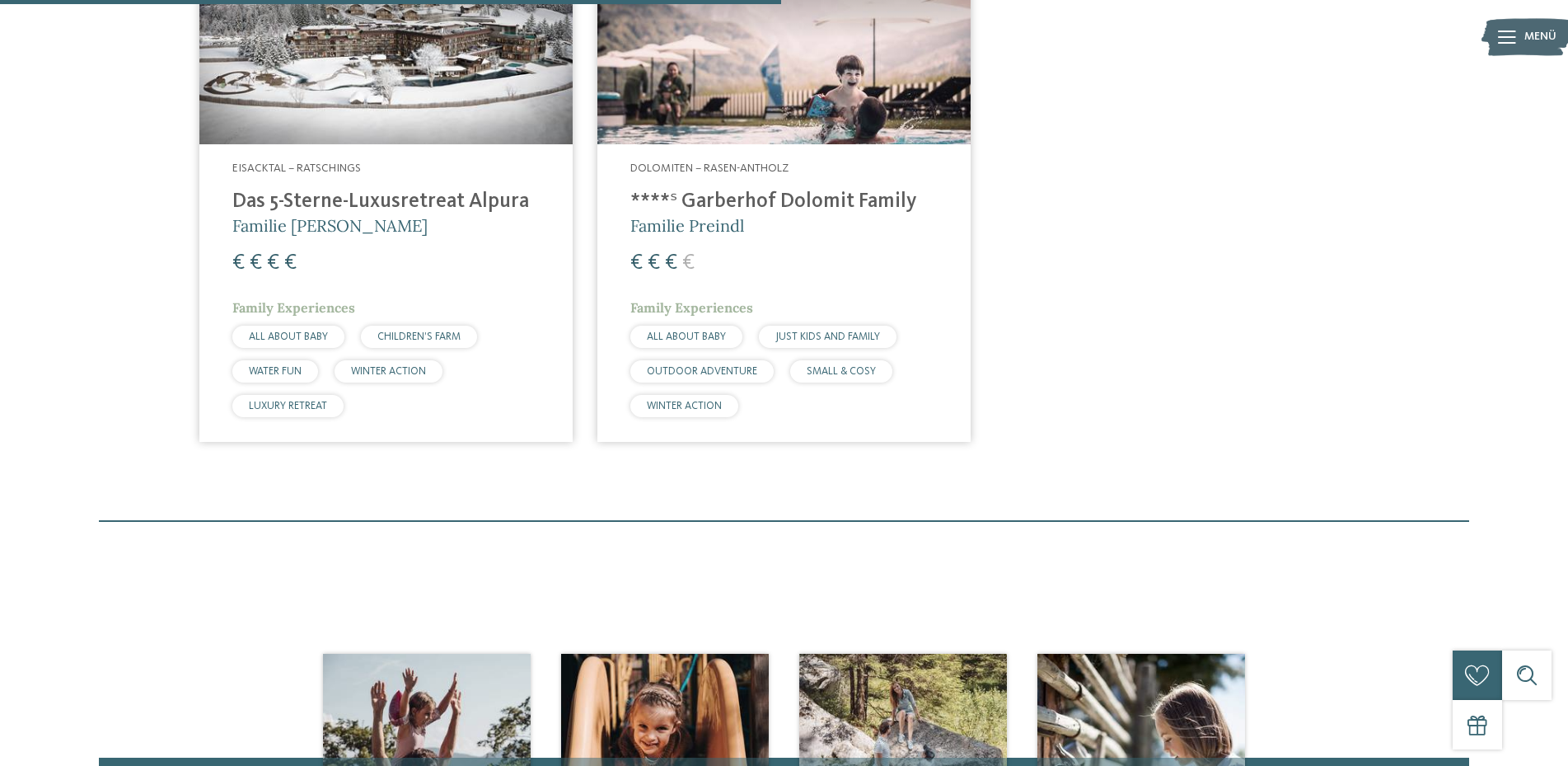
scroll to position [205, 0]
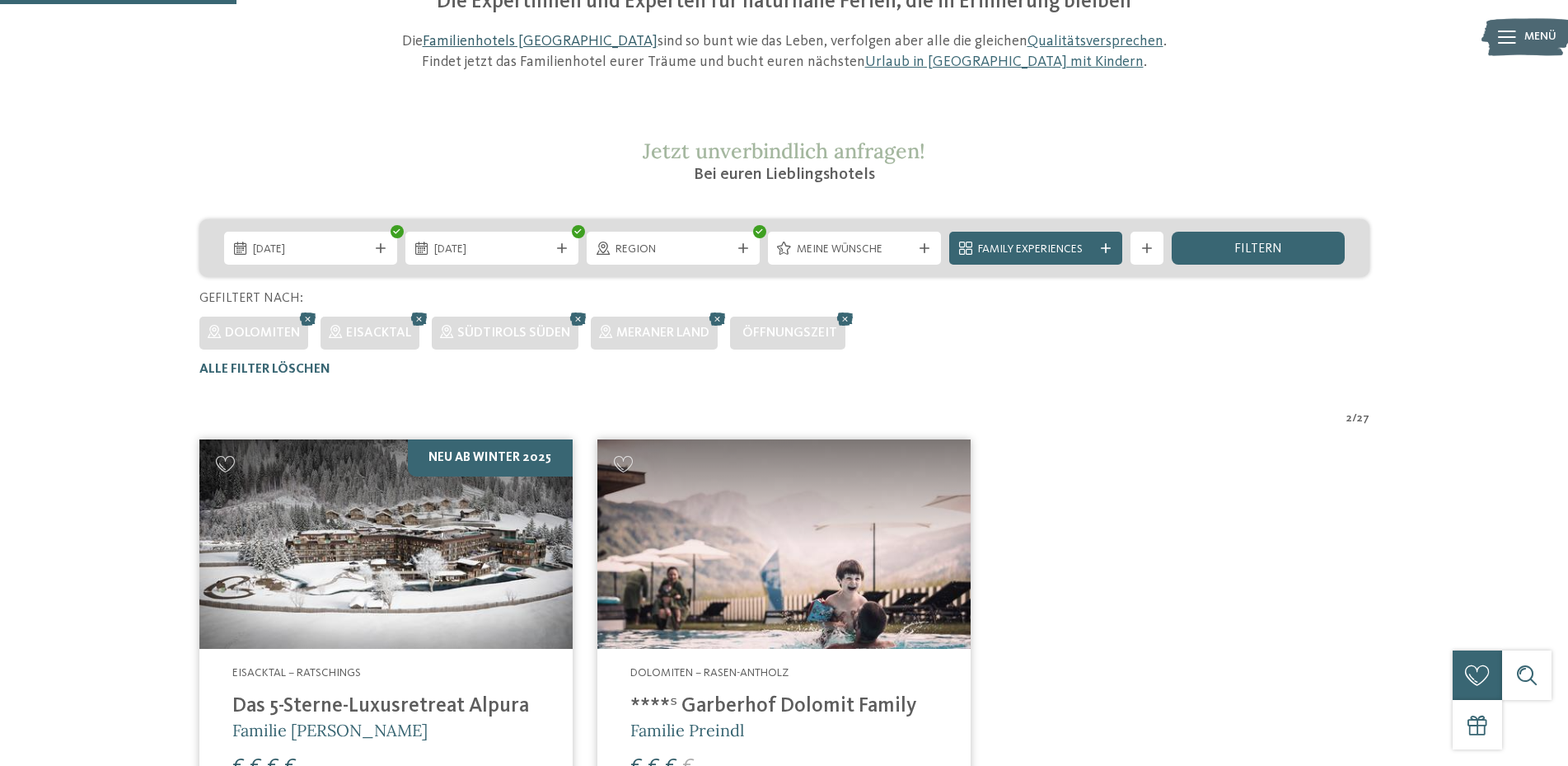
click at [493, 41] on link "Familienhotels [GEOGRAPHIC_DATA]" at bounding box center [540, 41] width 235 height 15
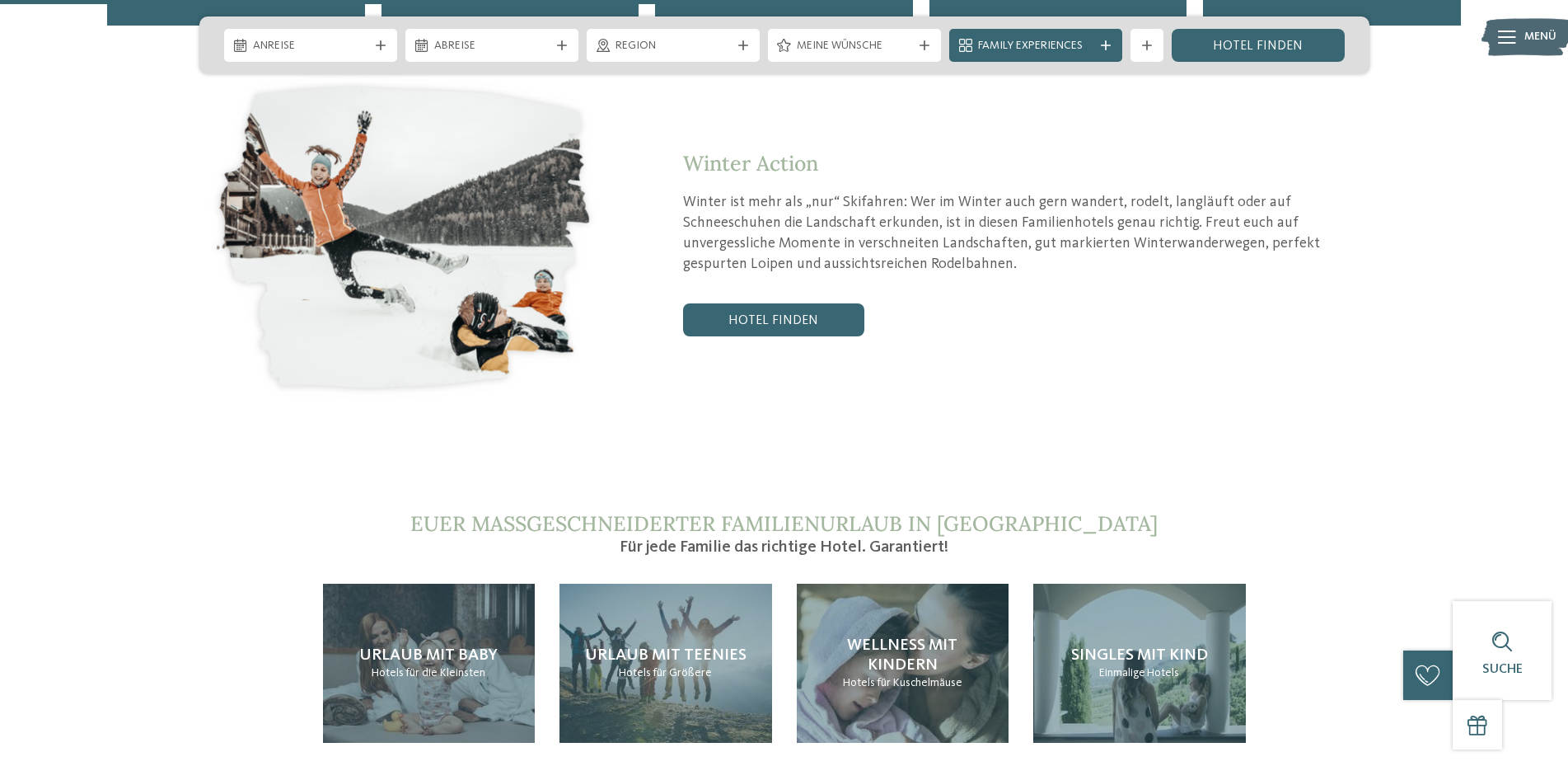
scroll to position [3530, 0]
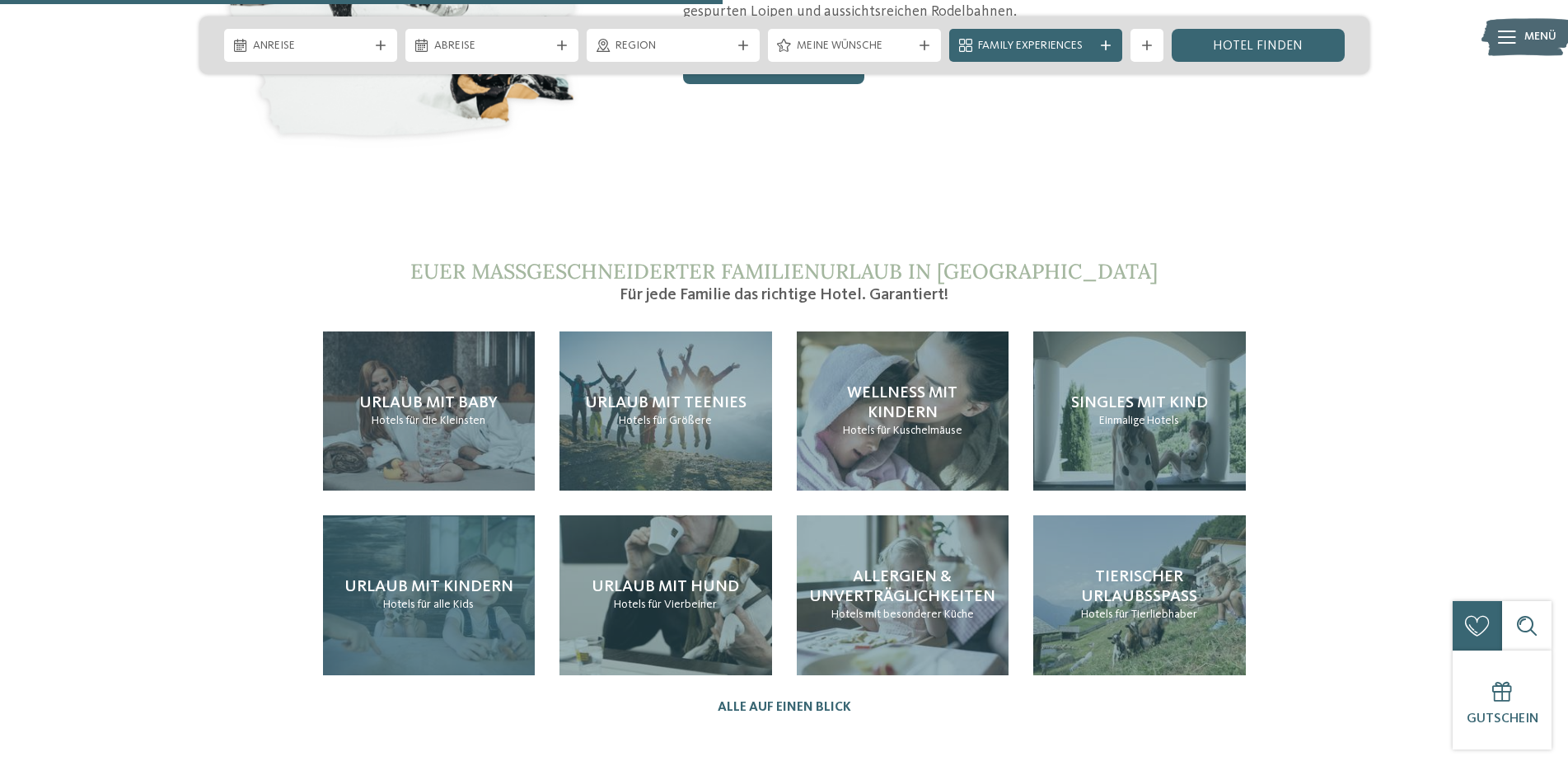
click at [444, 567] on div "Urlaub mit Kindern Hotels für alle Kids" at bounding box center [429, 594] width 213 height 159
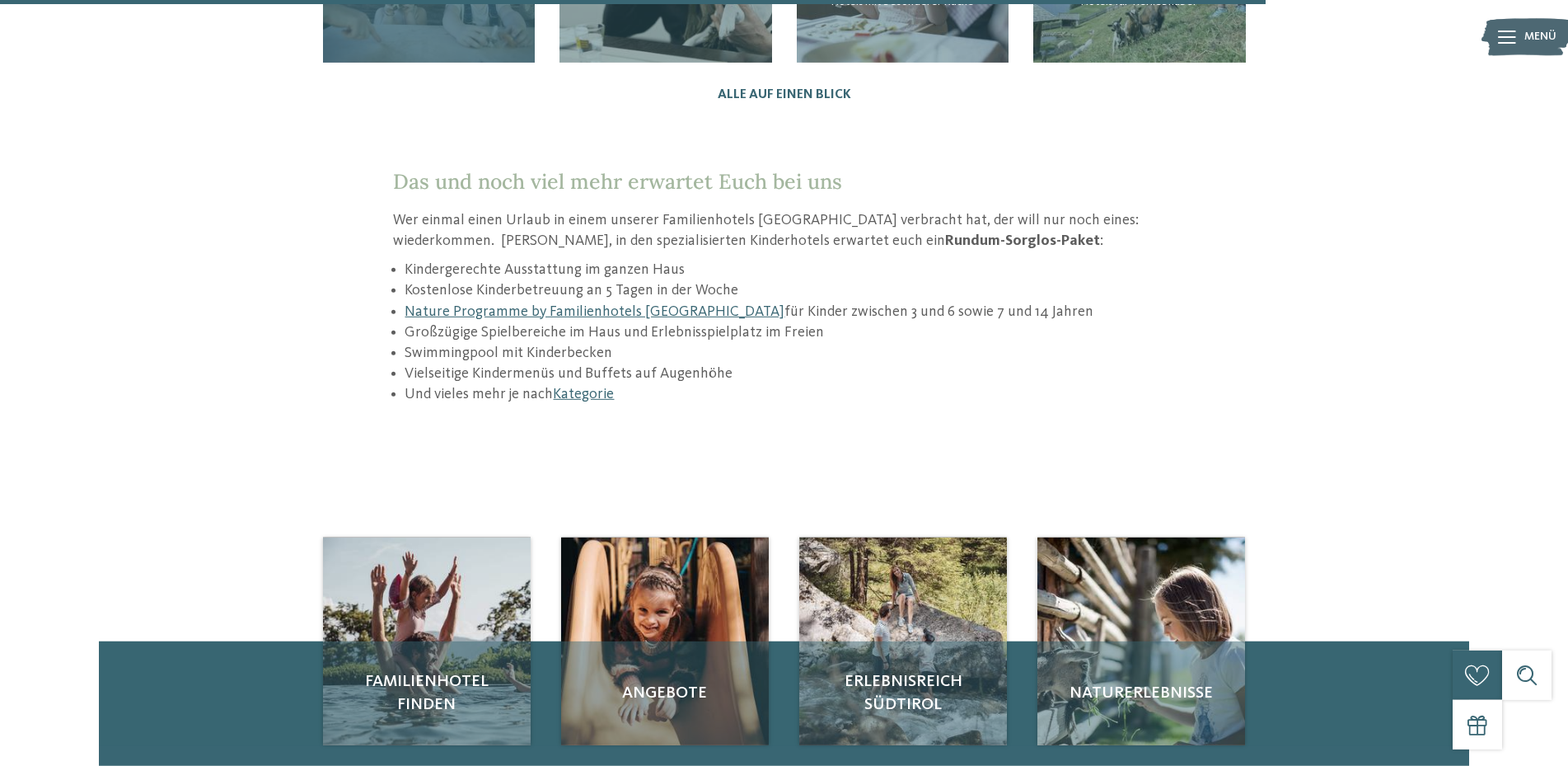
scroll to position [2438, 0]
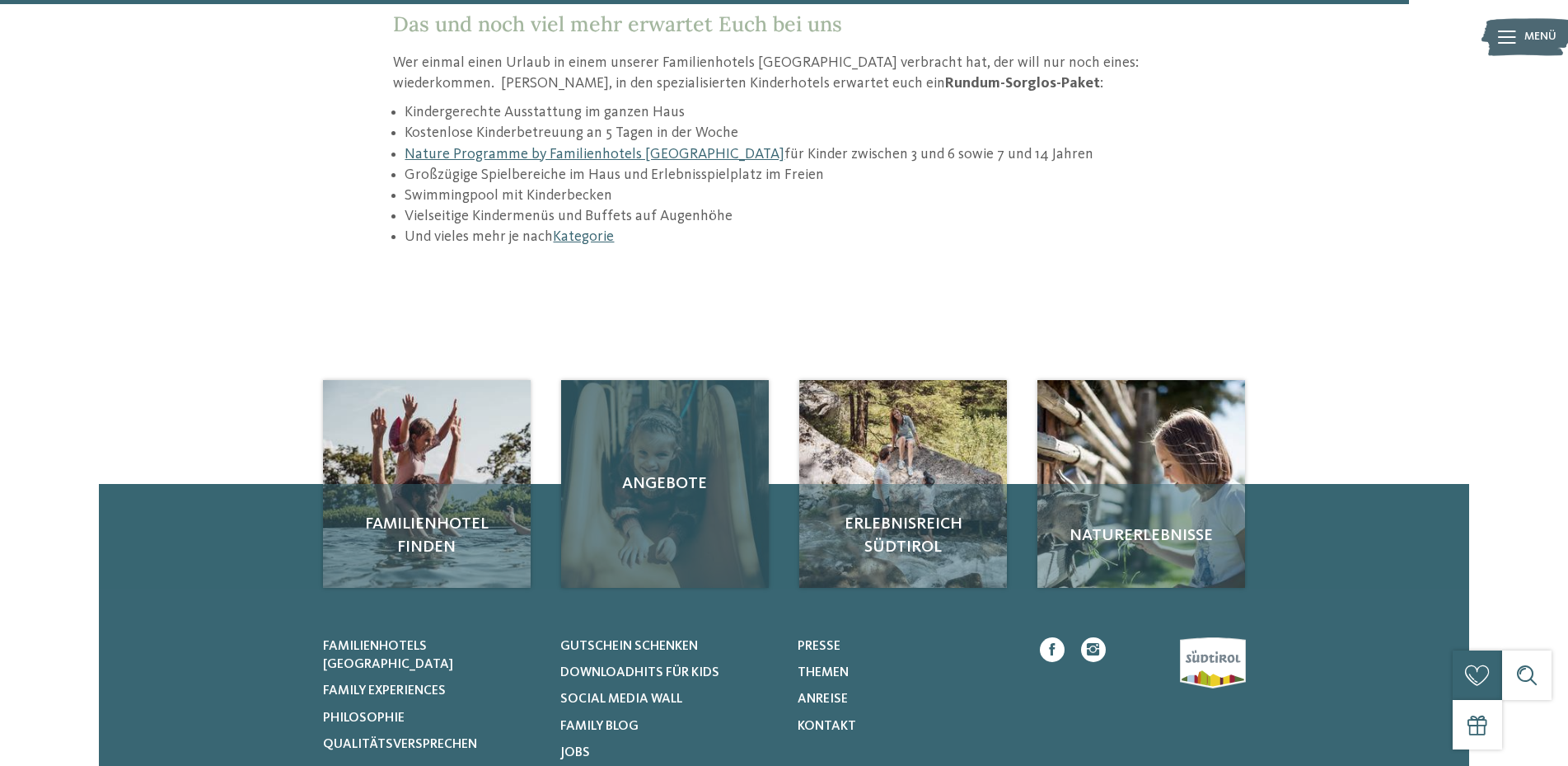
click at [654, 422] on div "Angebote" at bounding box center [665, 484] width 207 height 207
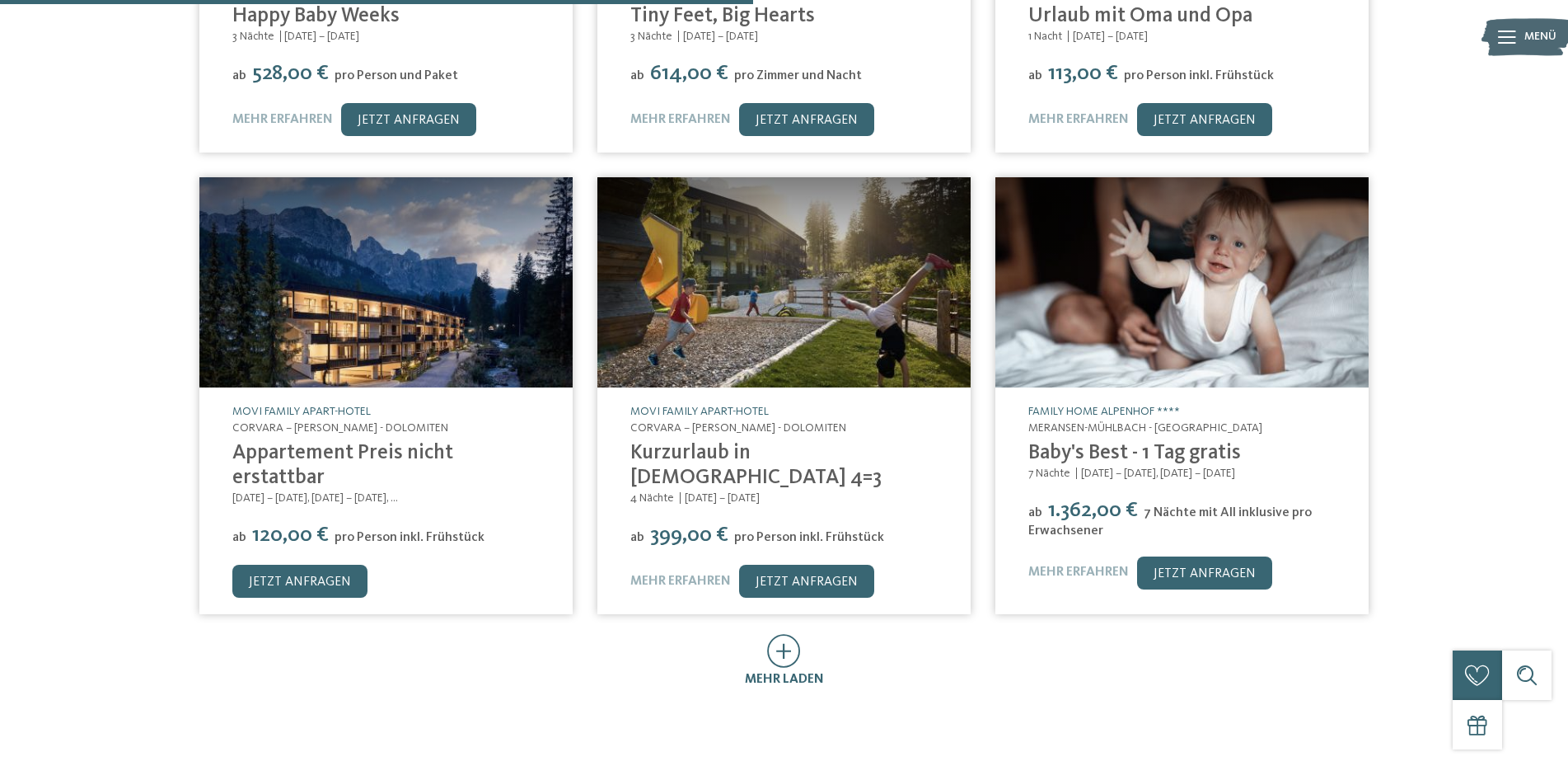
scroll to position [756, 0]
